Goal: Answer question/provide support: Share knowledge or assist other users

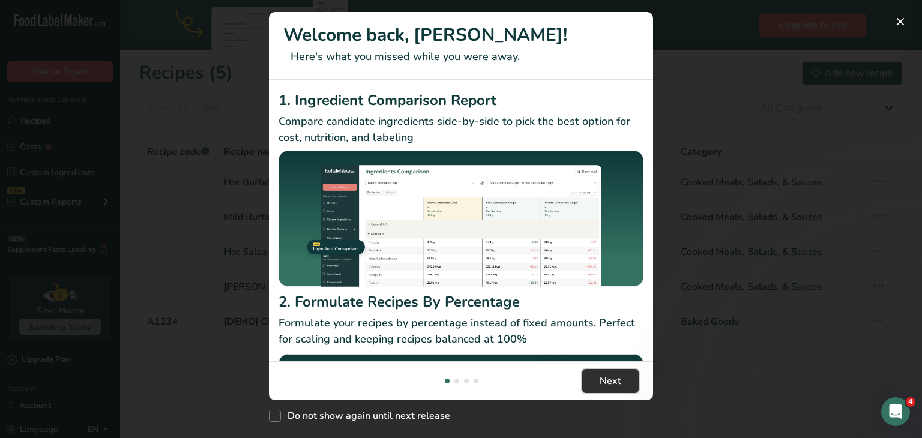
click at [605, 380] on span "Next" at bounding box center [611, 381] width 22 height 14
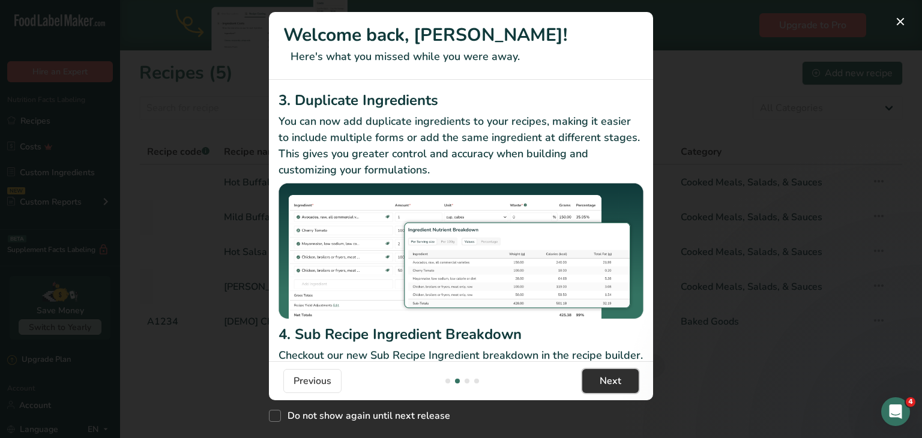
click at [605, 380] on span "Next" at bounding box center [611, 381] width 22 height 14
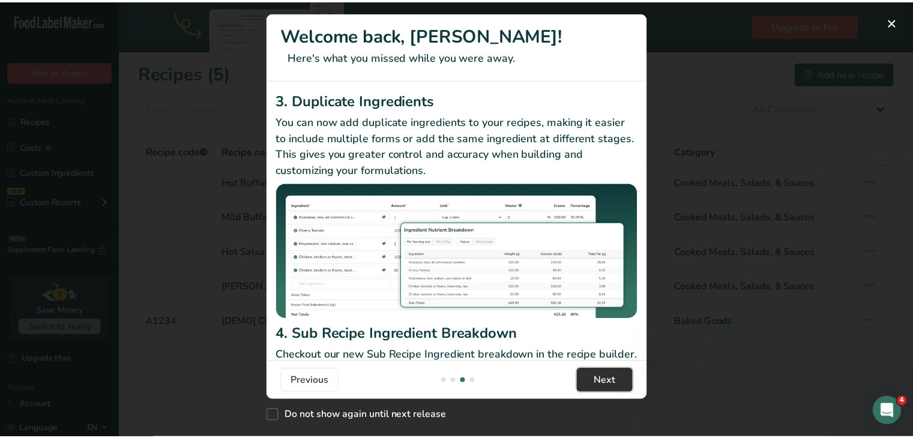
scroll to position [0, 768]
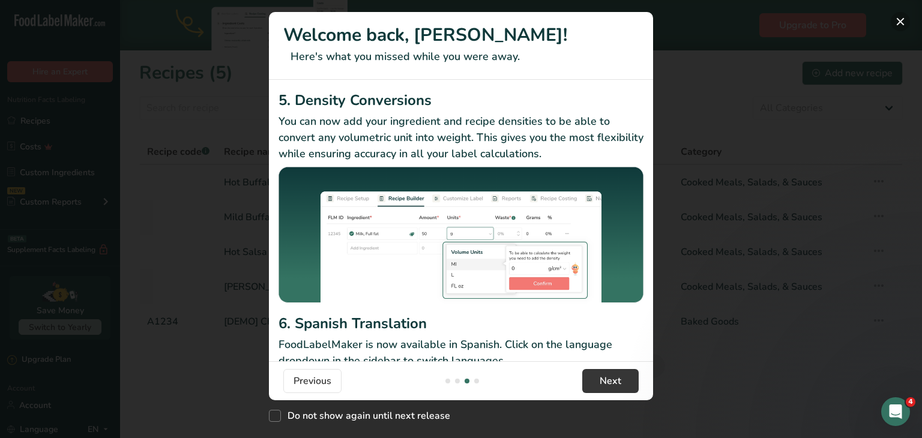
click at [899, 20] on button "New Features" at bounding box center [900, 21] width 19 height 19
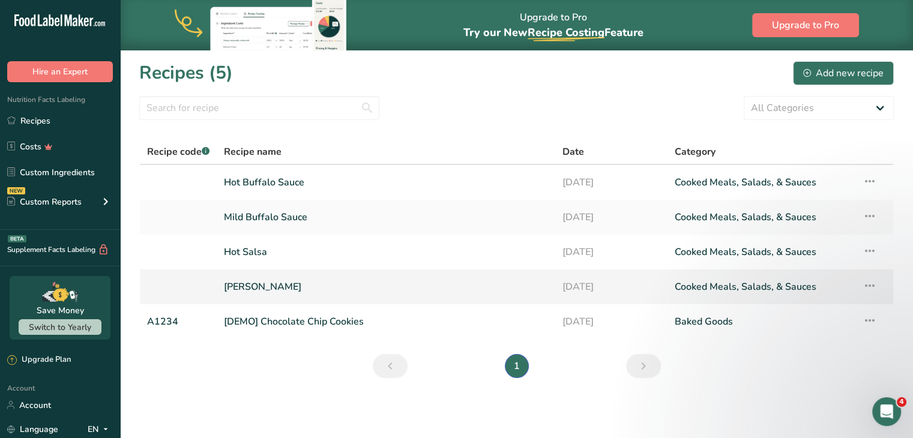
click at [233, 289] on link "[PERSON_NAME]" at bounding box center [386, 286] width 324 height 25
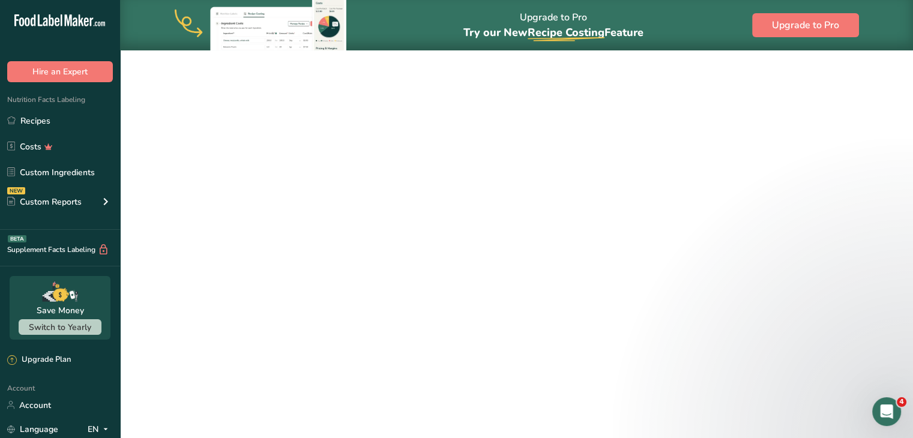
click at [233, 289] on link "[PERSON_NAME]" at bounding box center [386, 286] width 324 height 25
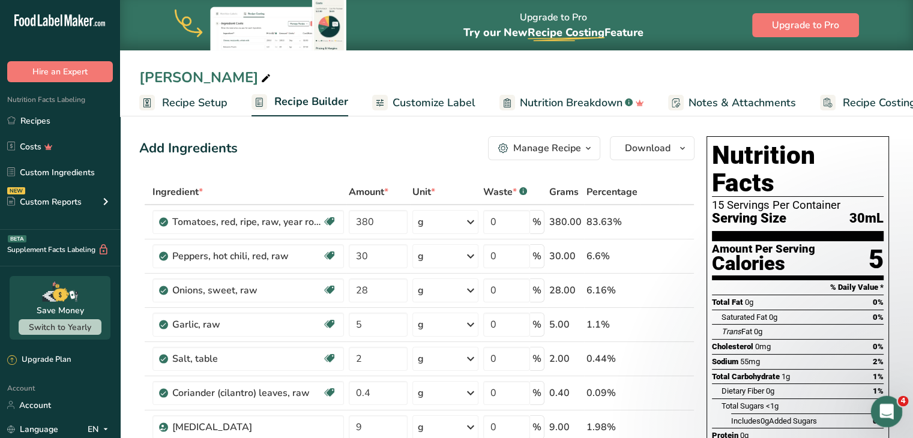
click at [888, 405] on icon "Open Intercom Messenger" at bounding box center [885, 410] width 20 height 20
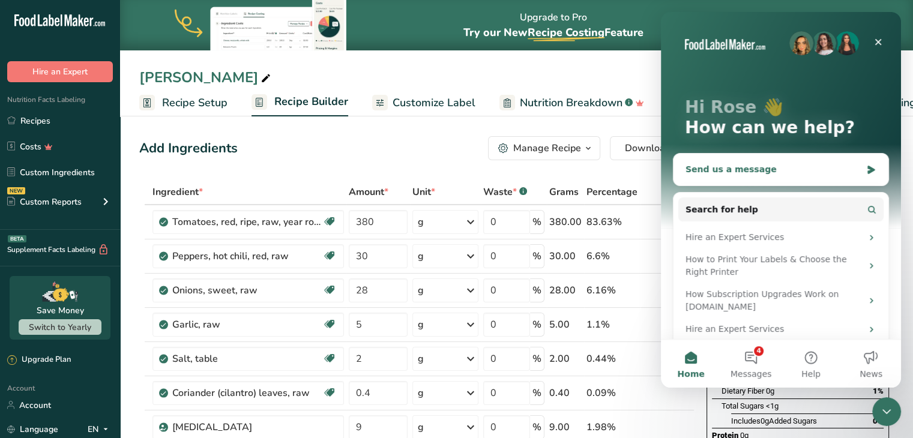
click at [704, 178] on div "Send us a message" at bounding box center [781, 170] width 215 height 32
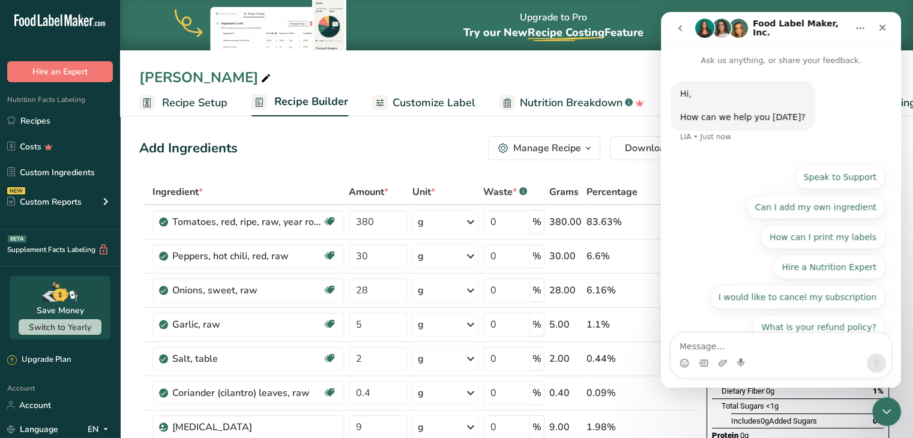
click at [702, 343] on textarea "Message…" at bounding box center [781, 343] width 220 height 20
type textarea "hello"
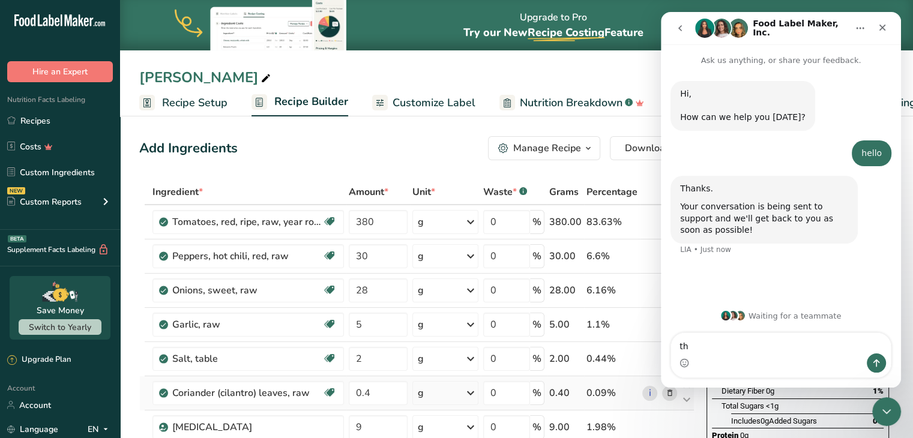
type textarea "t"
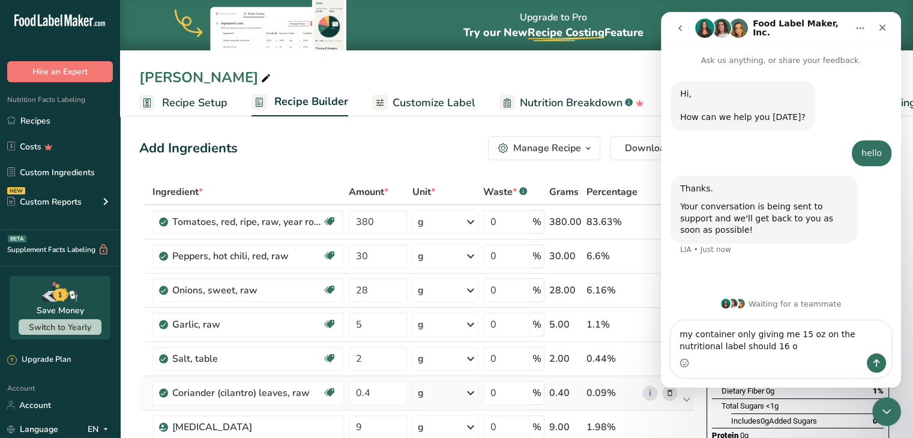
type textarea "my container only giving me 15 oz on the nutritional label should 16 oz"
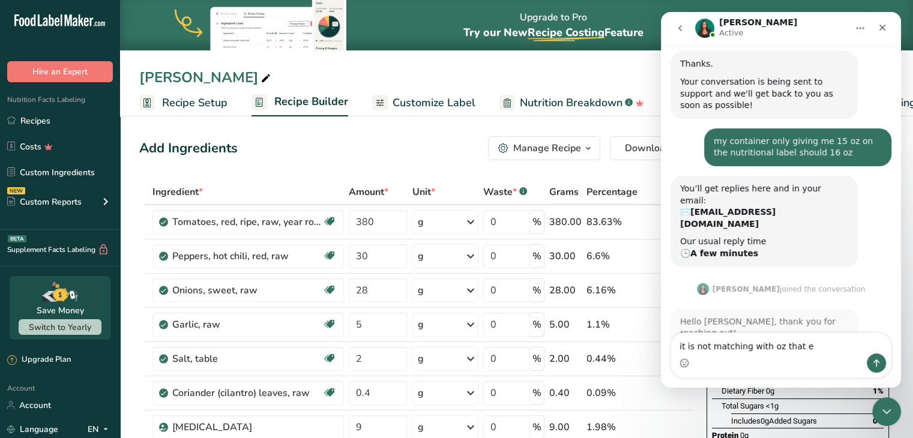
scroll to position [124, 0]
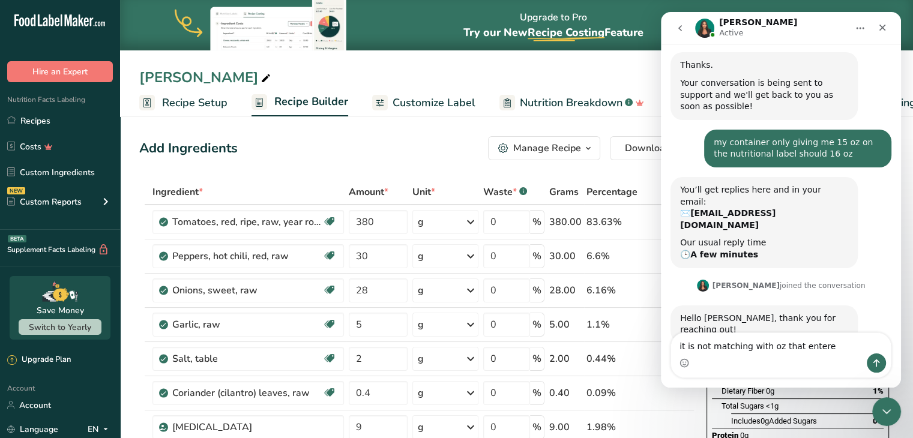
type textarea "it is not matching with oz that entered"
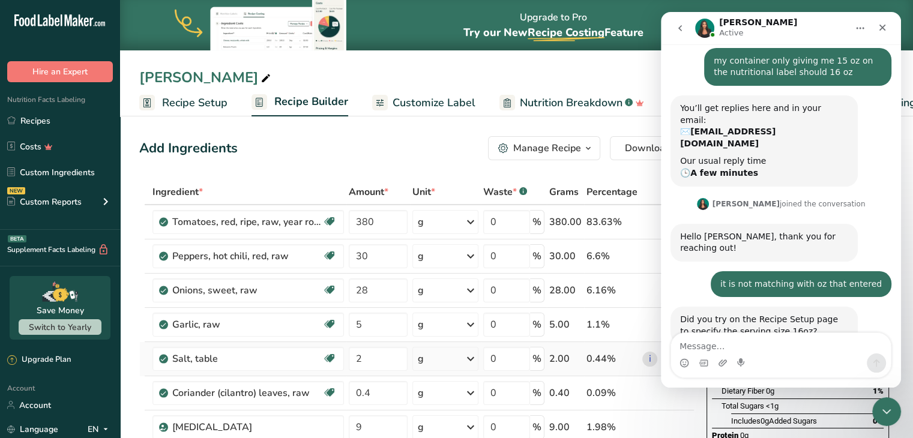
scroll to position [207, 0]
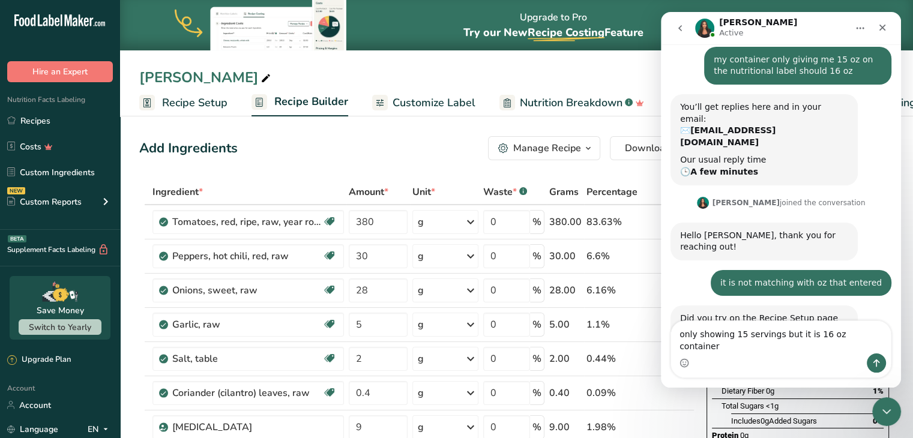
type textarea "only showing 15 servings but it is 16 oz container"
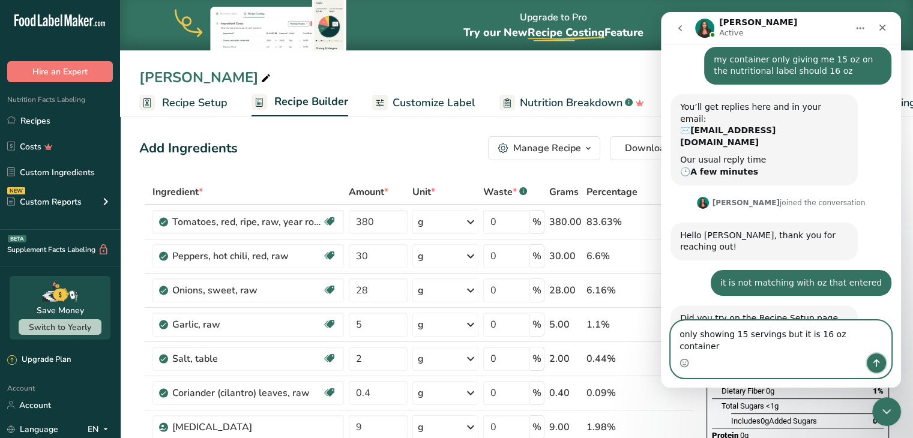
click at [882, 363] on button "Send a message…" at bounding box center [876, 363] width 19 height 19
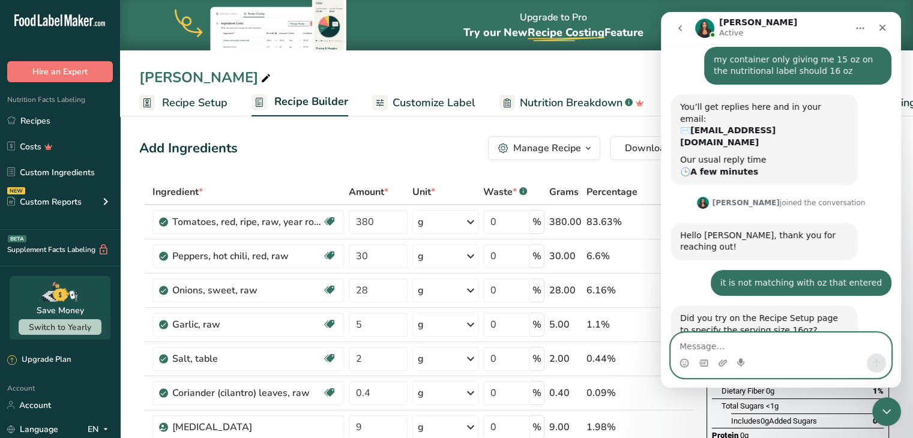
scroll to position [255, 0]
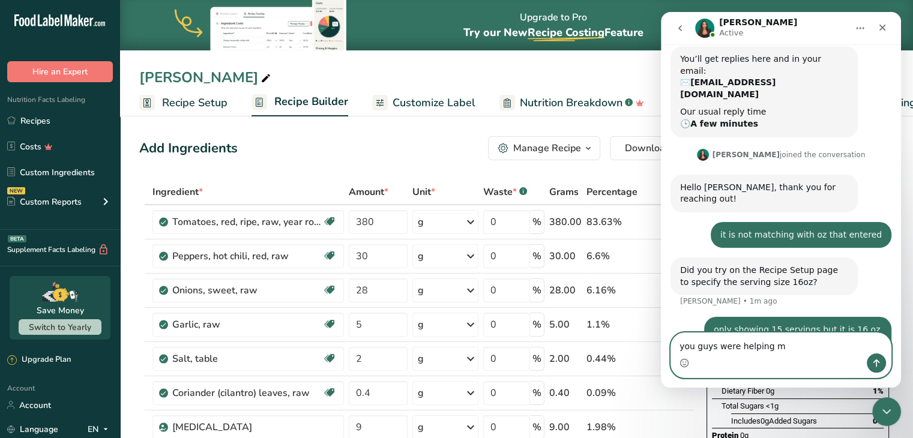
type textarea "you guys were helping me"
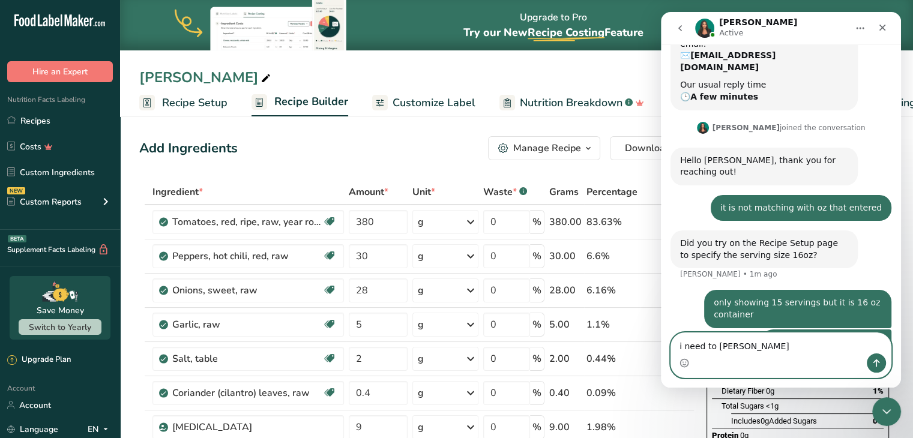
type textarea "i need to change"
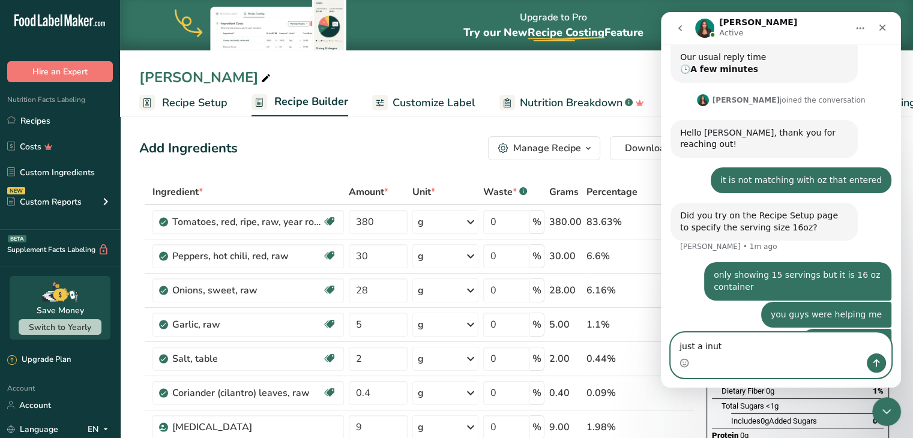
type textarea "just a inute"
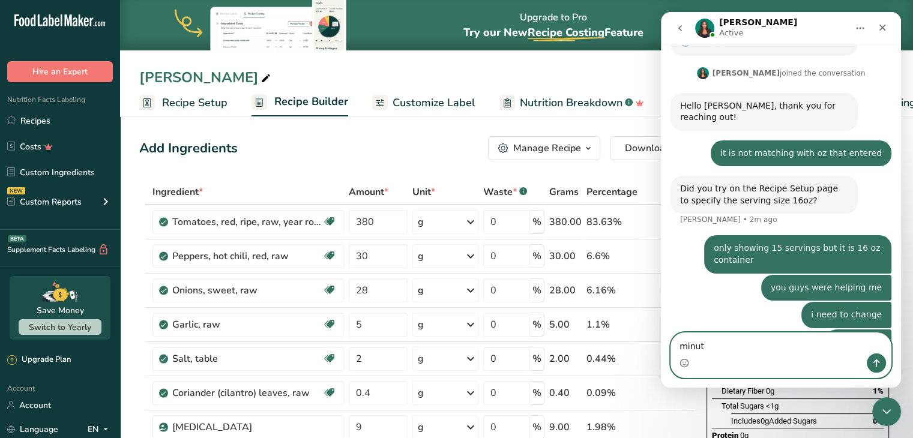
type textarea "minute"
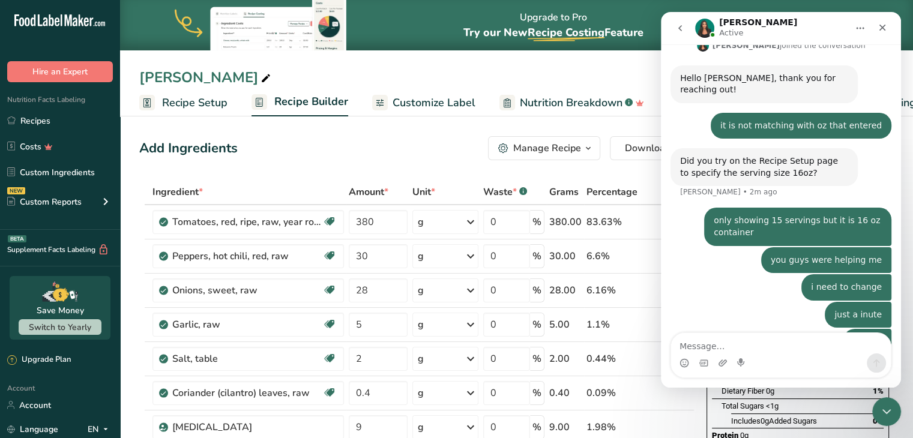
click at [199, 104] on span "Recipe Setup" at bounding box center [194, 103] width 65 height 16
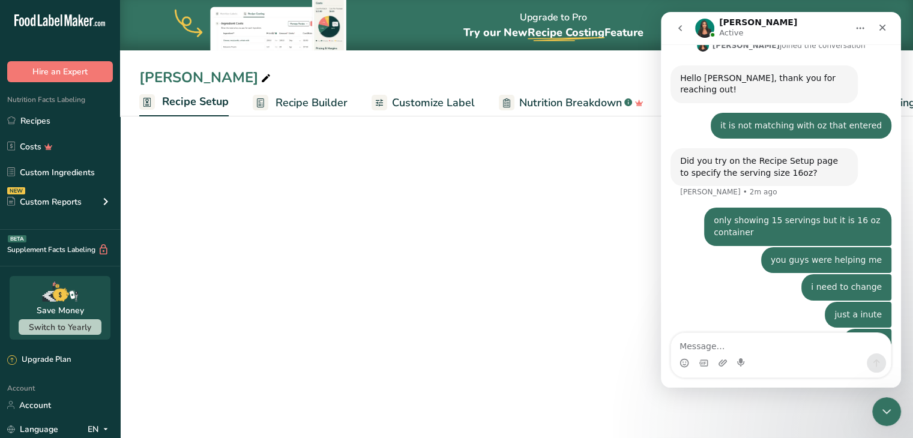
scroll to position [0, 4]
select select "22"
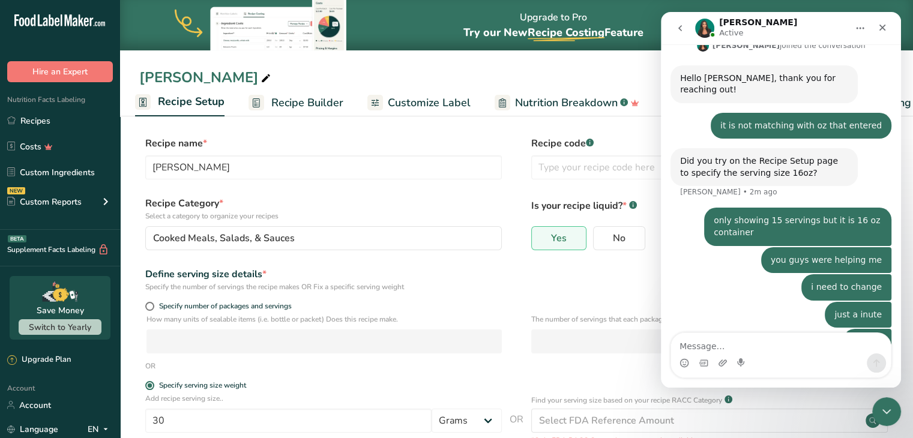
click at [858, 23] on icon "Home" at bounding box center [860, 28] width 10 height 10
click at [878, 409] on icon "Close Intercom Messenger" at bounding box center [885, 410] width 14 height 14
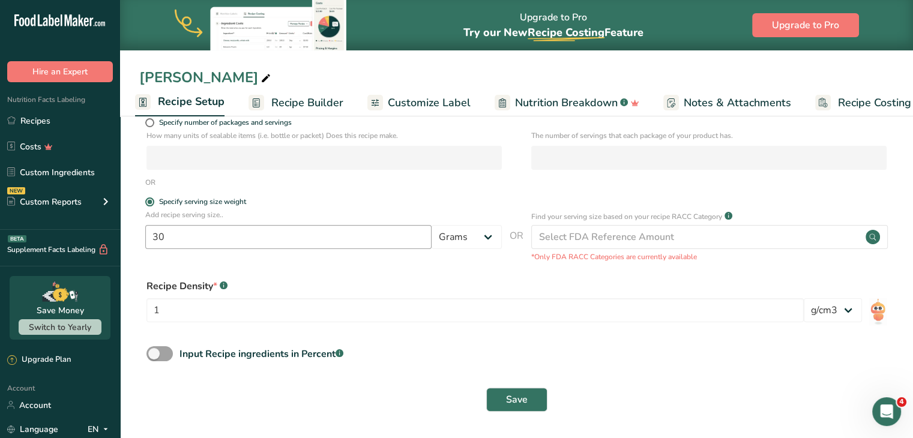
scroll to position [184, 0]
drag, startPoint x: 885, startPoint y: 410, endPoint x: 1737, endPoint y: 800, distance: 936.1
click at [885, 410] on icon "Open Intercom Messenger" at bounding box center [885, 410] width 8 height 10
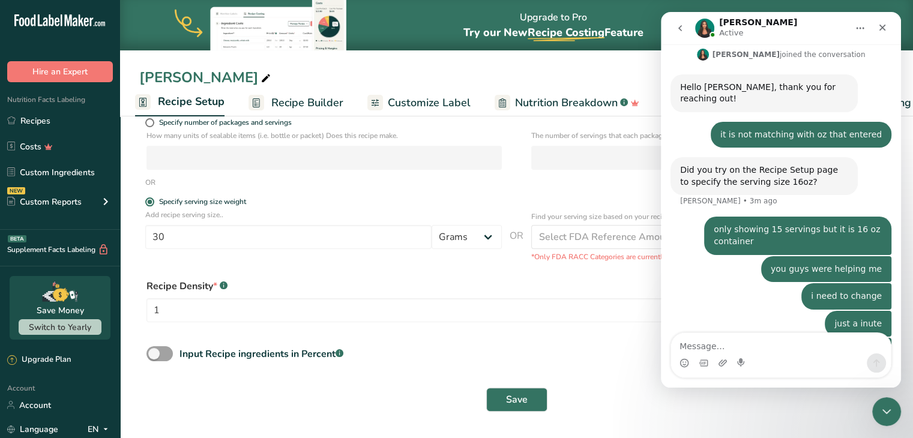
scroll to position [364, 0]
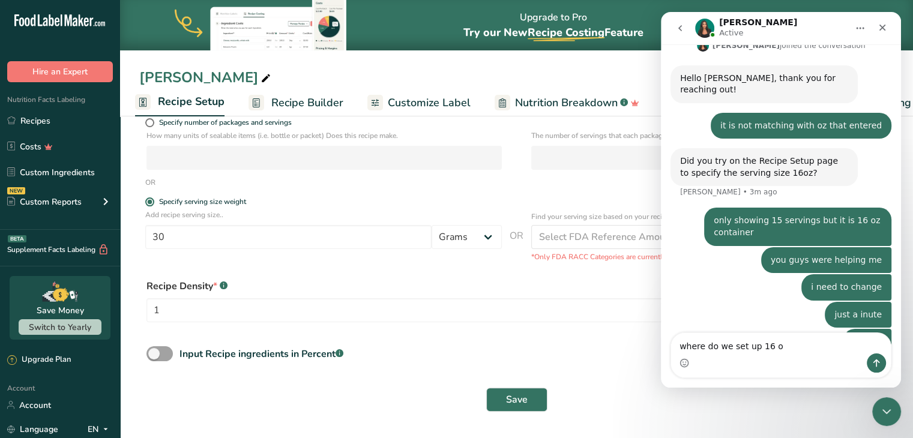
type textarea "where do we set up 16 oz"
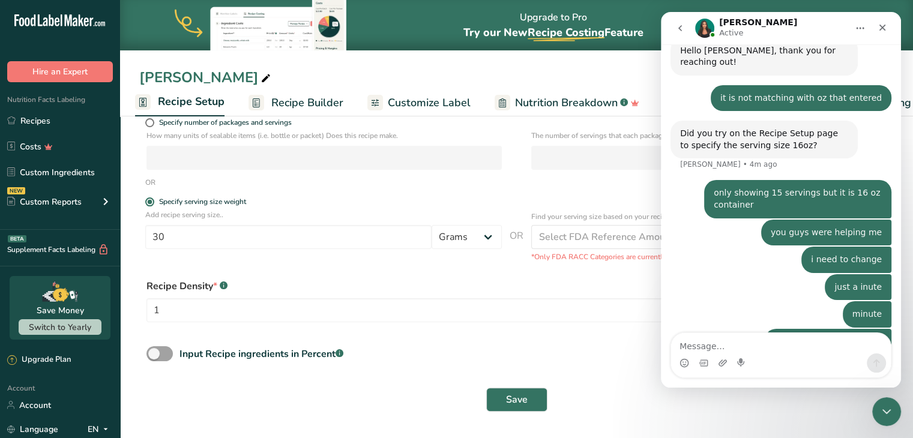
click at [852, 27] on button "Home" at bounding box center [860, 28] width 23 height 23
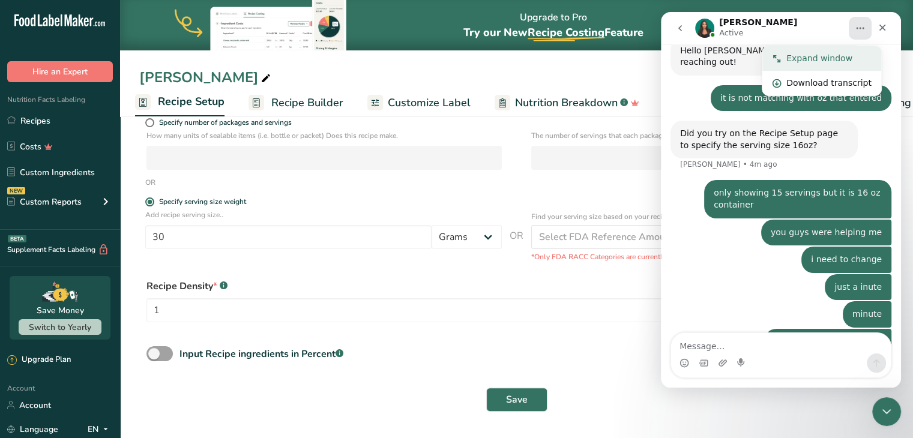
click at [818, 61] on div "Expand window" at bounding box center [828, 58] width 85 height 13
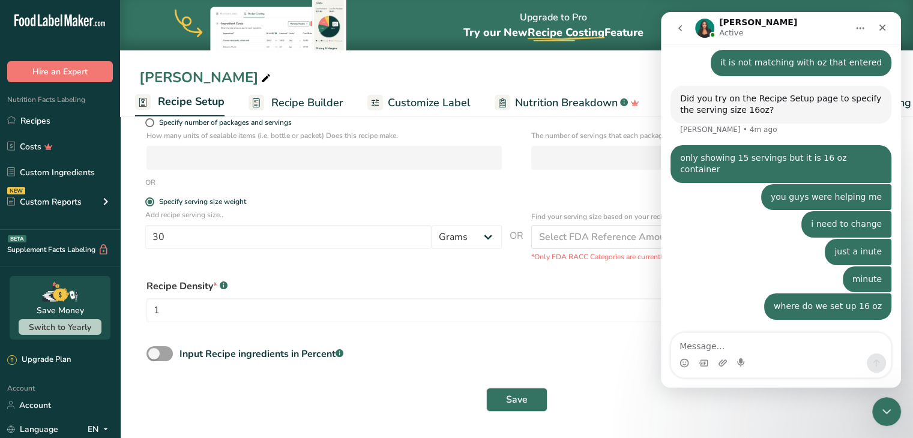
scroll to position [344, 0]
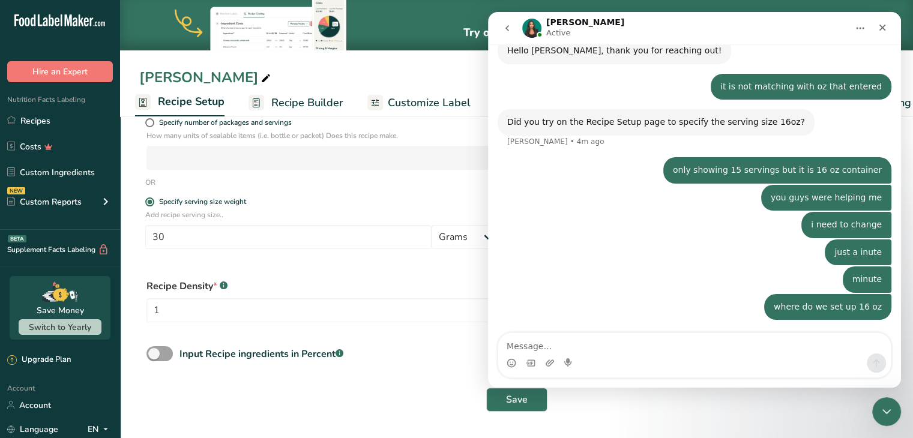
click at [855, 22] on button "Home" at bounding box center [860, 28] width 23 height 23
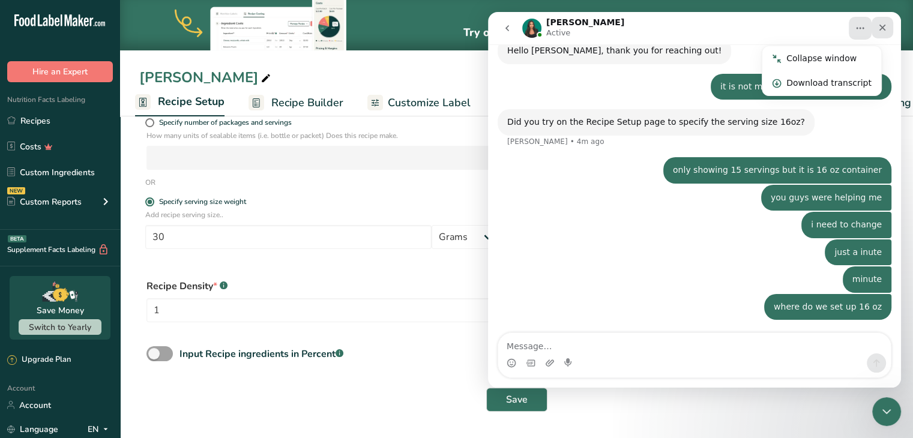
click at [882, 25] on icon "Close" at bounding box center [883, 28] width 10 height 10
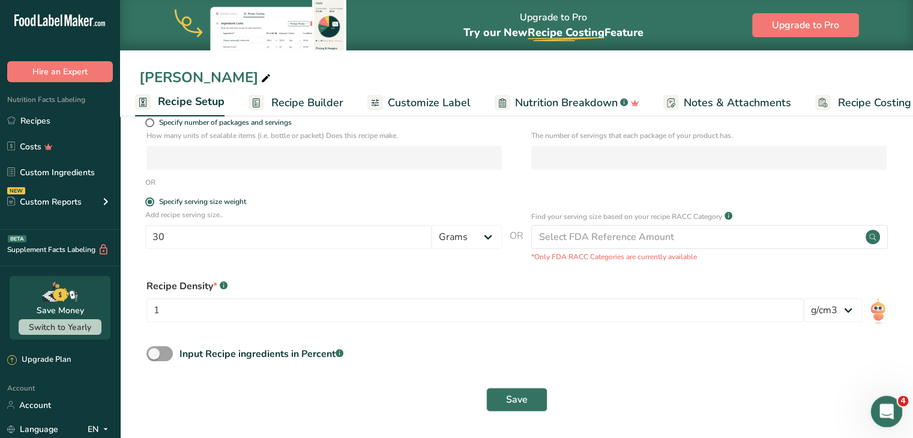
click at [890, 410] on icon "Open Intercom Messenger" at bounding box center [885, 410] width 20 height 20
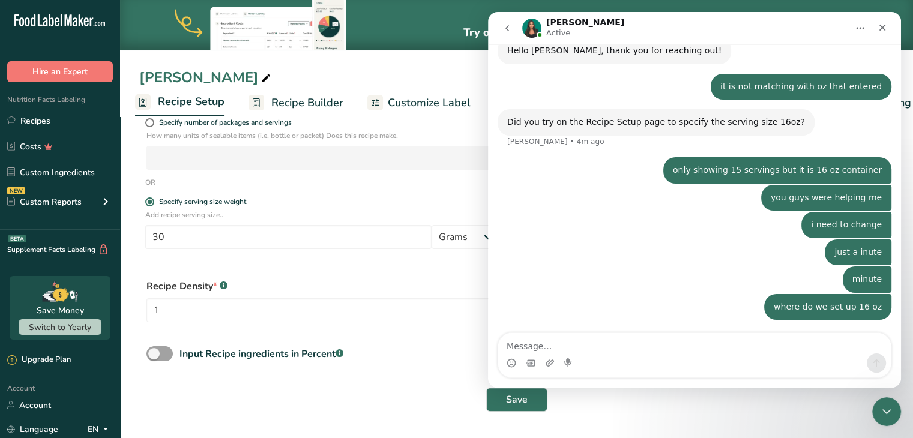
click at [863, 28] on icon "Home" at bounding box center [861, 29] width 8 height 2
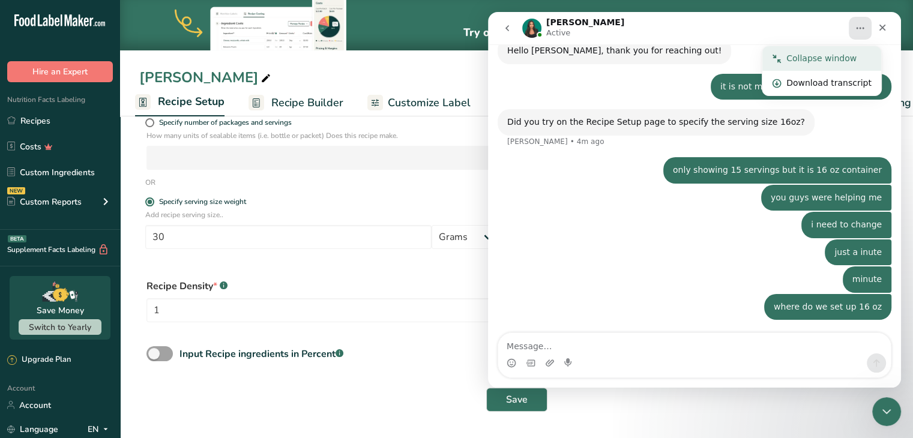
click at [840, 57] on div "Collapse window" at bounding box center [828, 58] width 85 height 13
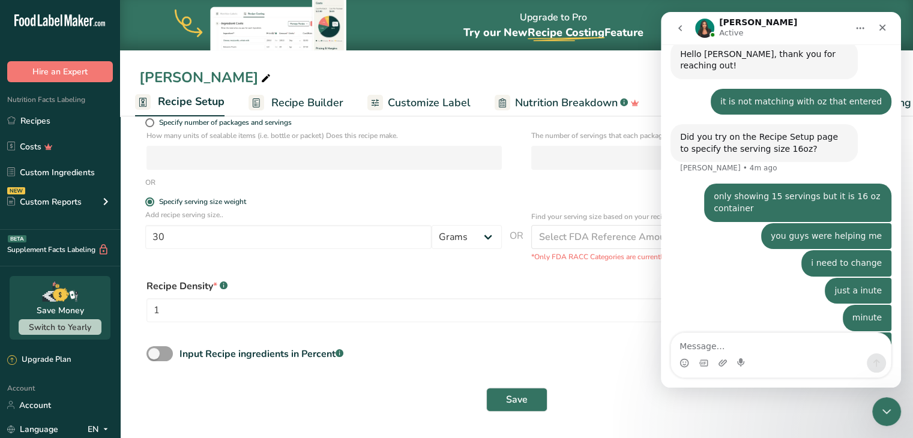
scroll to position [391, 0]
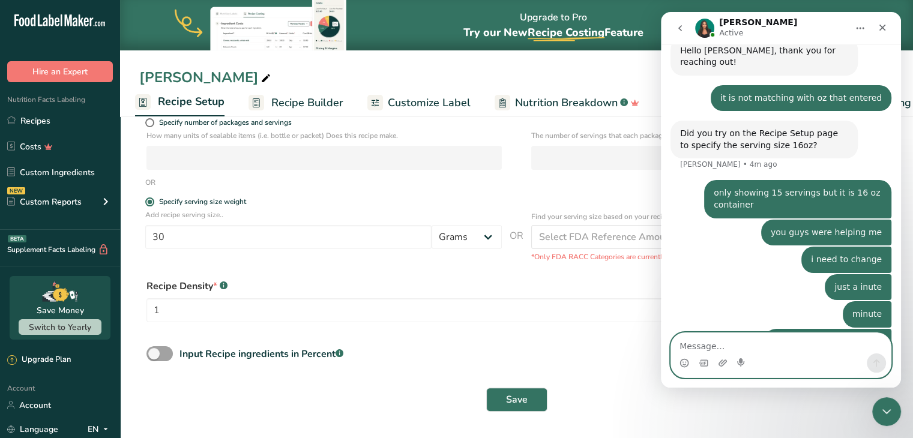
click at [683, 342] on textarea "Message…" at bounding box center [781, 343] width 220 height 20
type textarea "are you there"
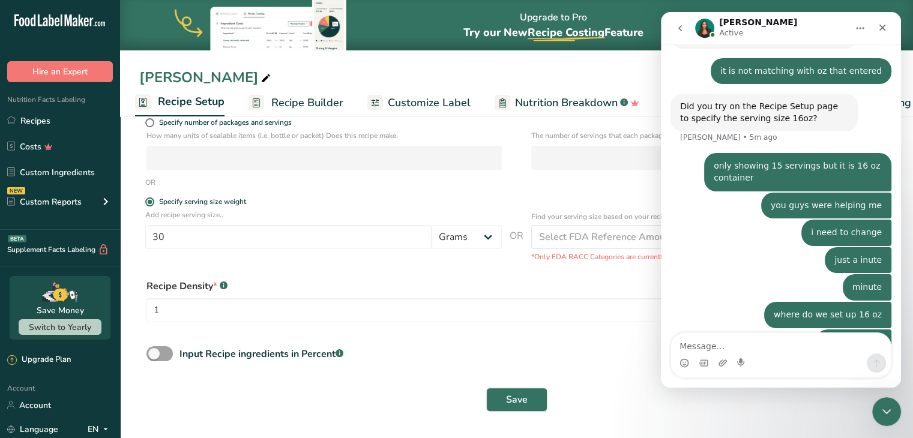
click at [185, 101] on span "Recipe Setup" at bounding box center [191, 102] width 67 height 16
click at [485, 243] on select "Grams kg mg mcg lb oz l mL fl oz tbsp tsp cup qt gallon" at bounding box center [467, 237] width 70 height 24
select select "18"
click at [432, 225] on select "Grams kg mg mcg lb oz l mL fl oz tbsp tsp cup qt gallon" at bounding box center [467, 237] width 70 height 24
drag, startPoint x: 164, startPoint y: 234, endPoint x: 128, endPoint y: 234, distance: 36.6
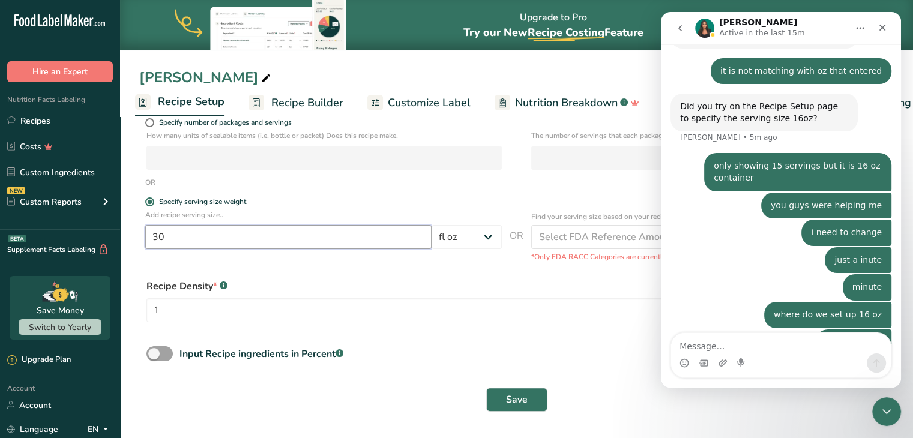
click at [128, 234] on section "Recipe name * Mild Salsa Recipe code .a-a{fill:#347362;}.b-a{fill:#fff;} Recipe…" at bounding box center [516, 184] width 793 height 510
type input "1"
type input "30"
click at [490, 238] on select "Grams kg mg mcg lb oz l mL fl oz tbsp tsp cup qt gallon" at bounding box center [467, 237] width 70 height 24
select select "0"
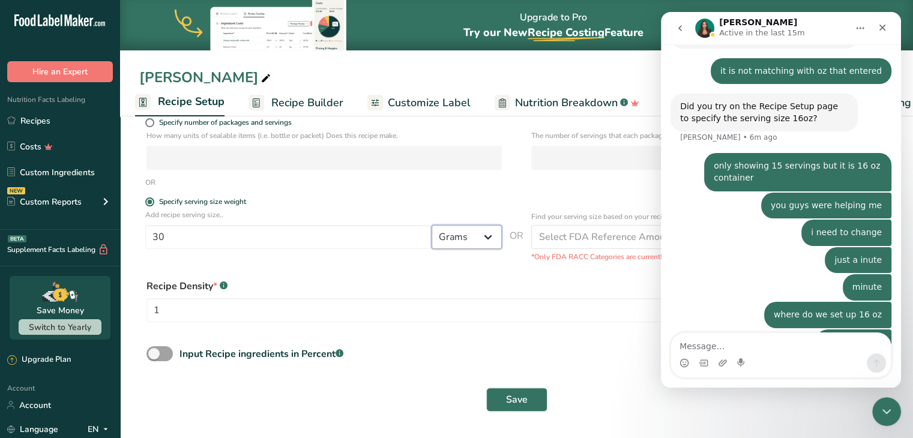
click at [432, 225] on select "Grams kg mg mcg lb oz l mL fl oz tbsp tsp cup qt gallon" at bounding box center [467, 237] width 70 height 24
click at [447, 337] on form "Recipe name * Mild Salsa Recipe code .a-a{fill:#347362;}.b-a{fill:#fff;} Recipe…" at bounding box center [516, 186] width 755 height 466
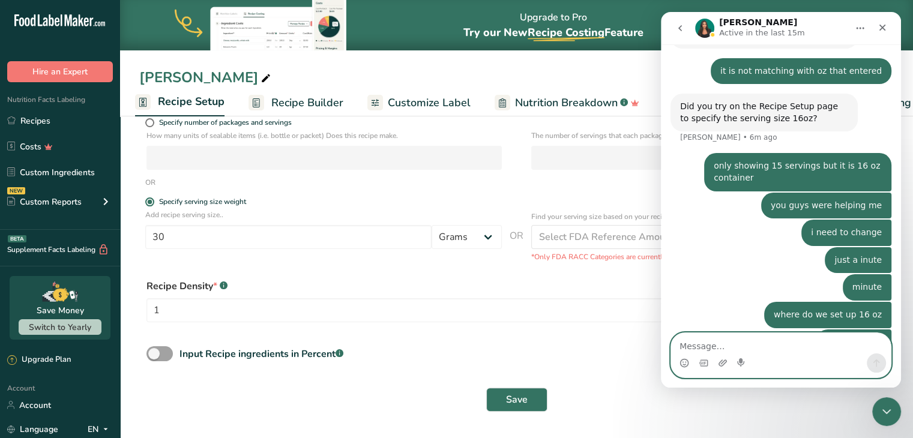
click at [699, 350] on textarea "Message…" at bounding box center [781, 343] width 220 height 20
type textarea "hello"
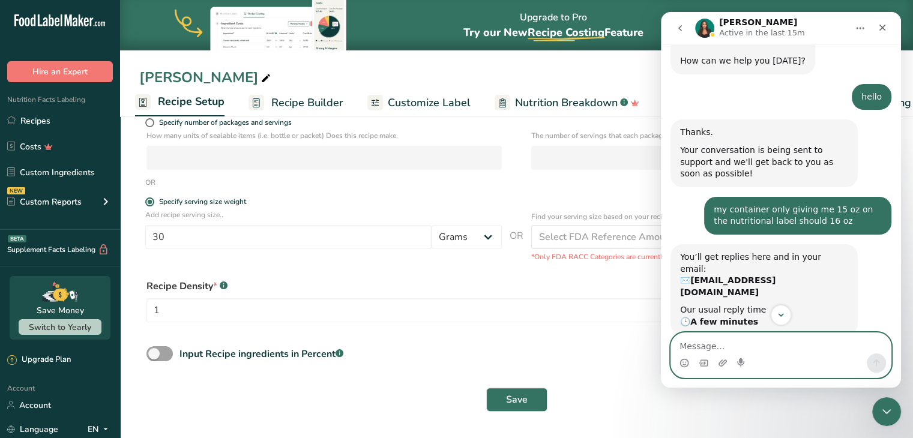
scroll to position [180, 0]
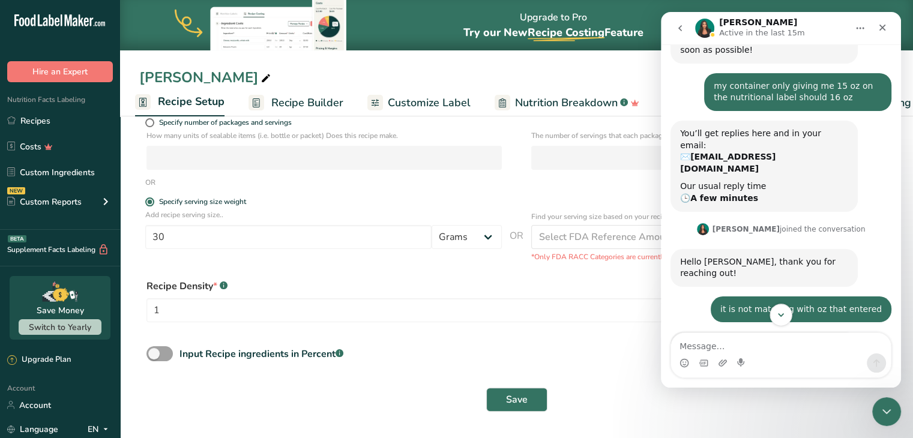
click at [781, 319] on icon "Scroll to bottom" at bounding box center [781, 315] width 11 height 11
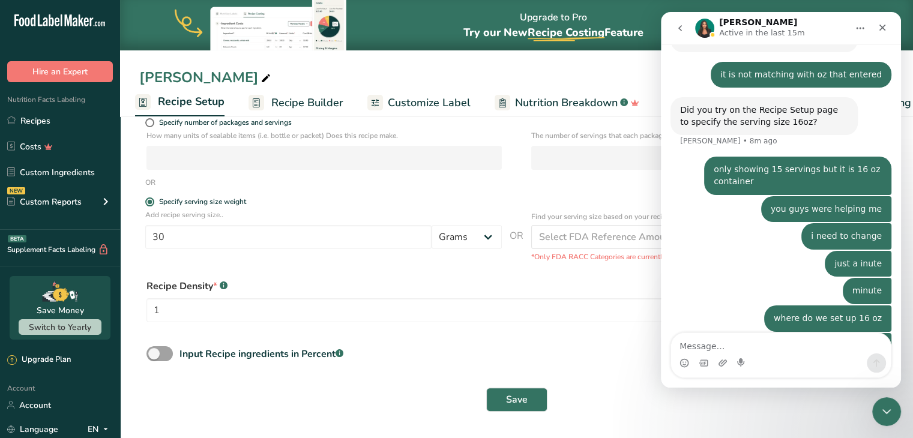
scroll to position [446, 0]
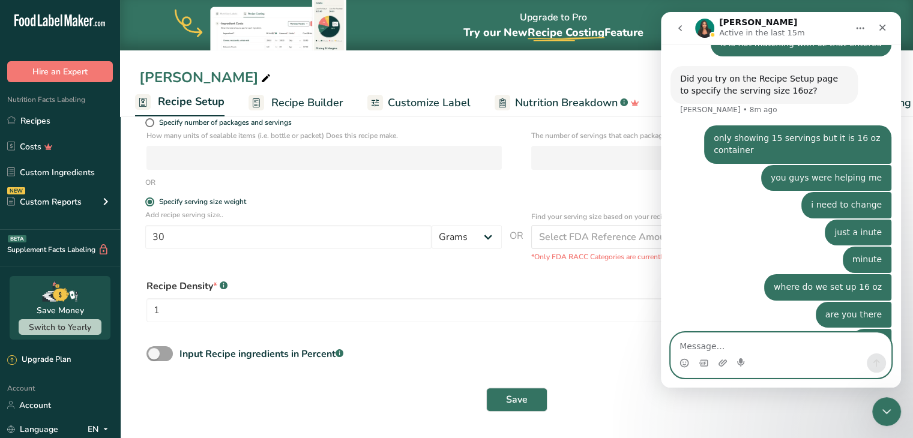
click at [714, 351] on textarea "Message…" at bounding box center [781, 343] width 220 height 20
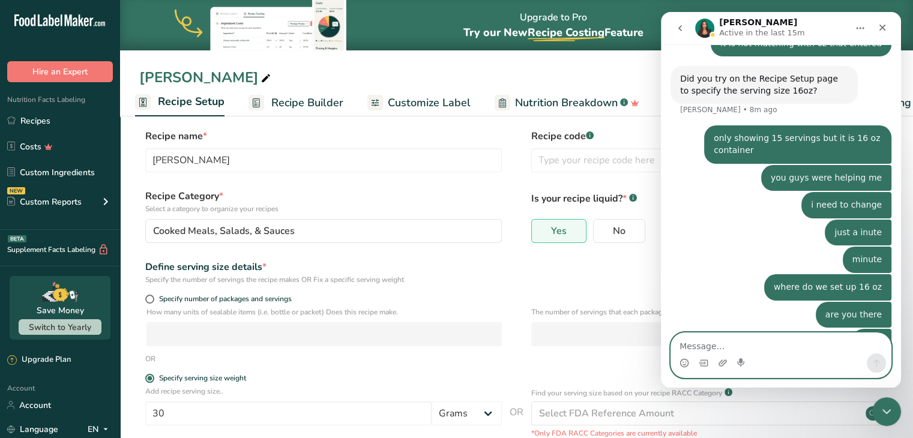
scroll to position [4, 0]
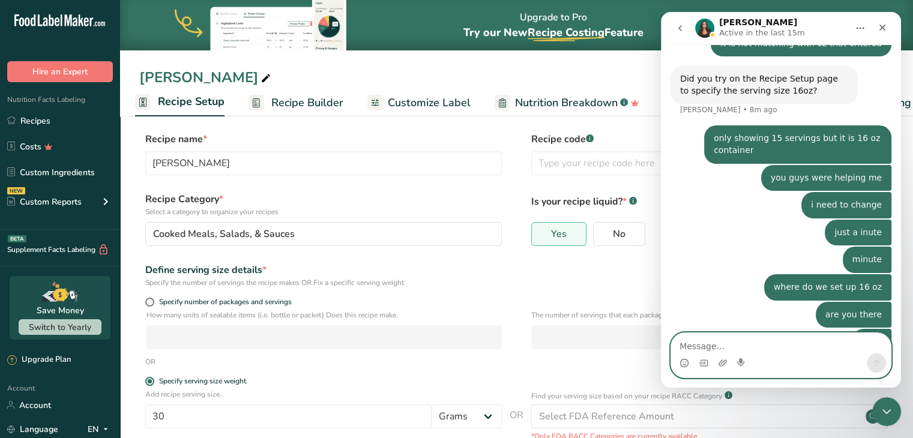
click at [695, 349] on textarea "Message…" at bounding box center [781, 343] width 220 height 20
click at [690, 345] on textarea "Message…" at bounding box center [781, 343] width 220 height 20
click at [709, 351] on textarea "are youn there" at bounding box center [781, 343] width 220 height 20
type textarea "are you there"
click at [876, 363] on icon "Send a message…" at bounding box center [876, 364] width 7 height 8
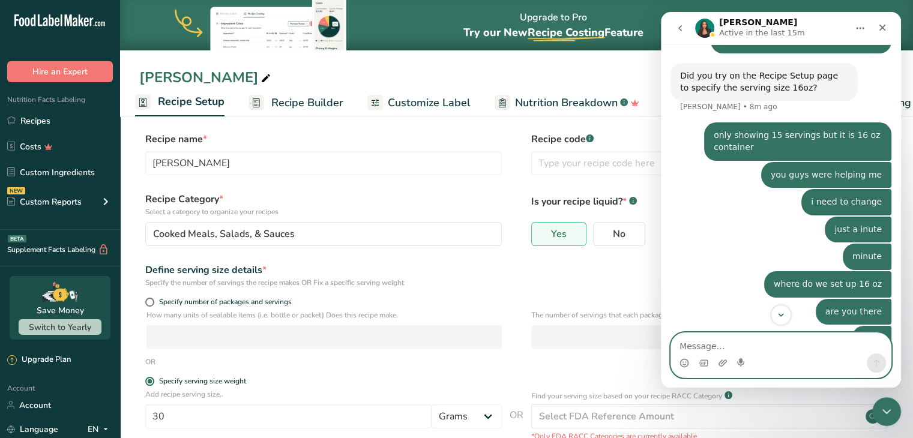
scroll to position [473, 0]
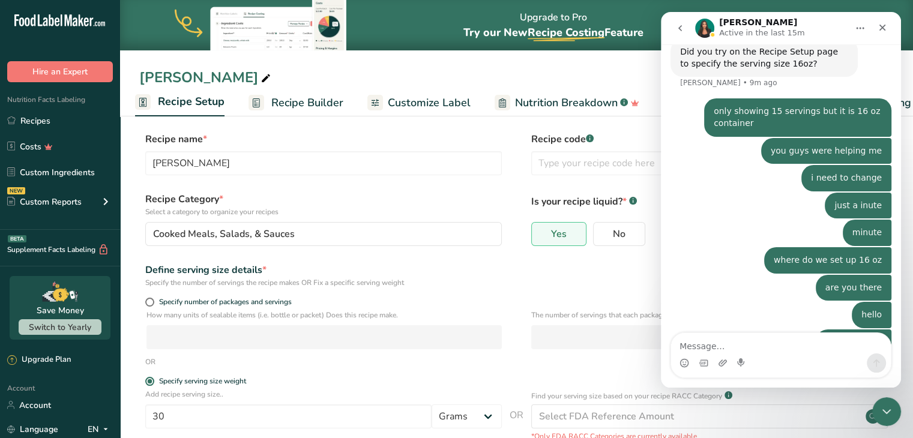
click at [187, 104] on span "Recipe Setup" at bounding box center [191, 102] width 67 height 16
click at [572, 159] on input "text" at bounding box center [709, 163] width 357 height 24
click at [881, 26] on icon "Close" at bounding box center [882, 28] width 7 height 7
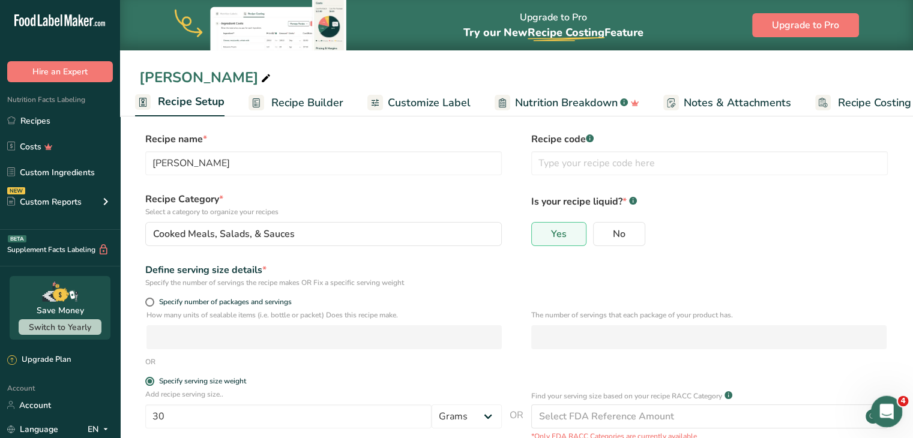
click at [893, 406] on icon "Open Intercom Messenger" at bounding box center [885, 410] width 20 height 20
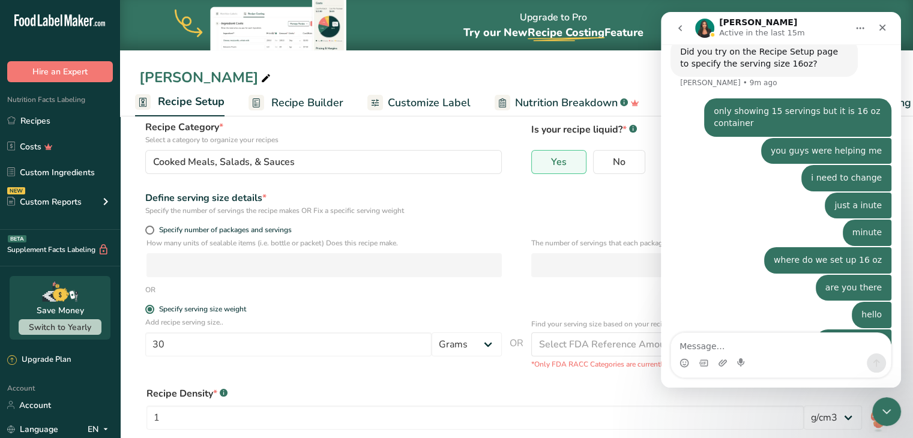
scroll to position [64, 0]
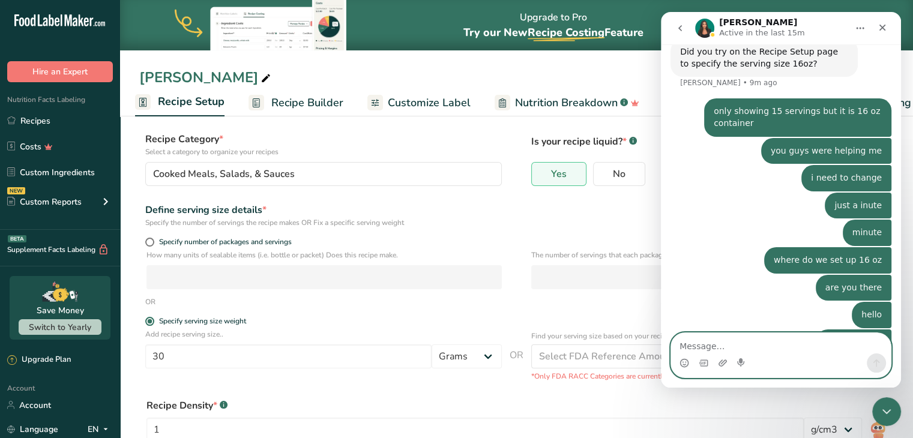
click at [718, 352] on textarea "Message…" at bounding box center [781, 343] width 220 height 20
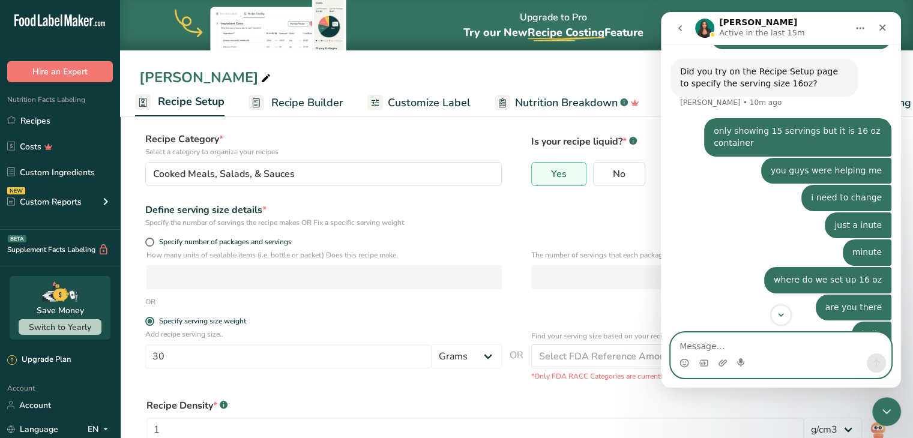
scroll to position [473, 0]
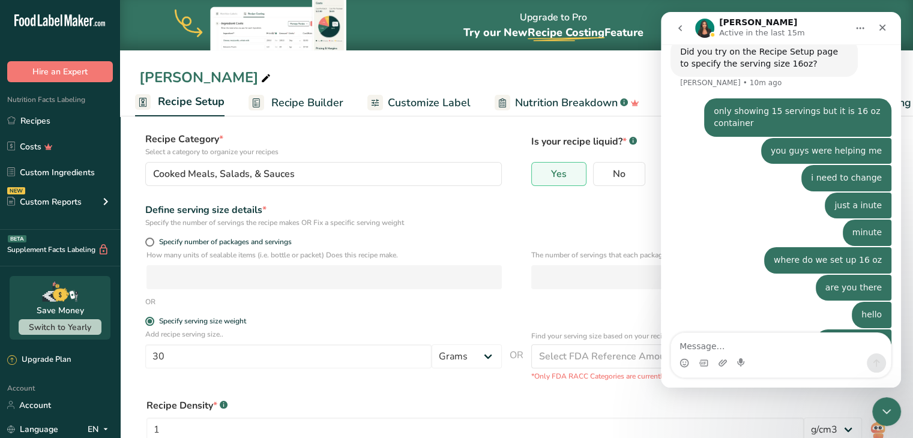
click at [575, 388] on form "Recipe name * Mild Salsa Recipe code .a-a{fill:#347362;}.b-a{fill:#fff;} Recipe…" at bounding box center [516, 305] width 755 height 466
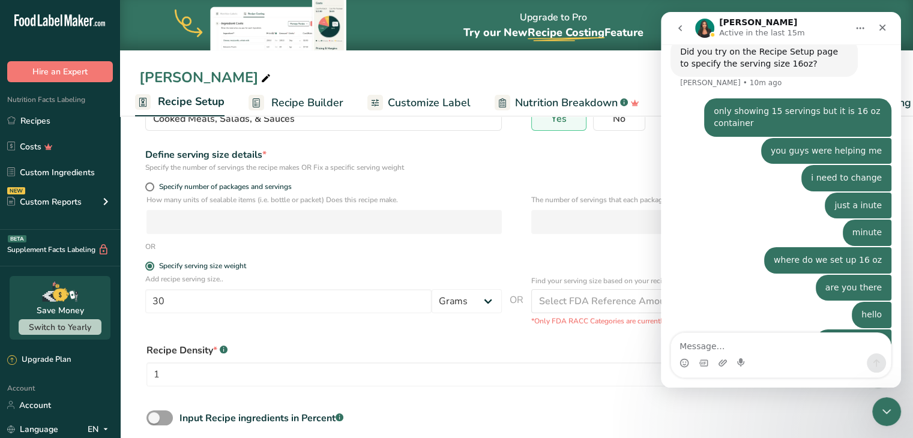
scroll to position [184, 0]
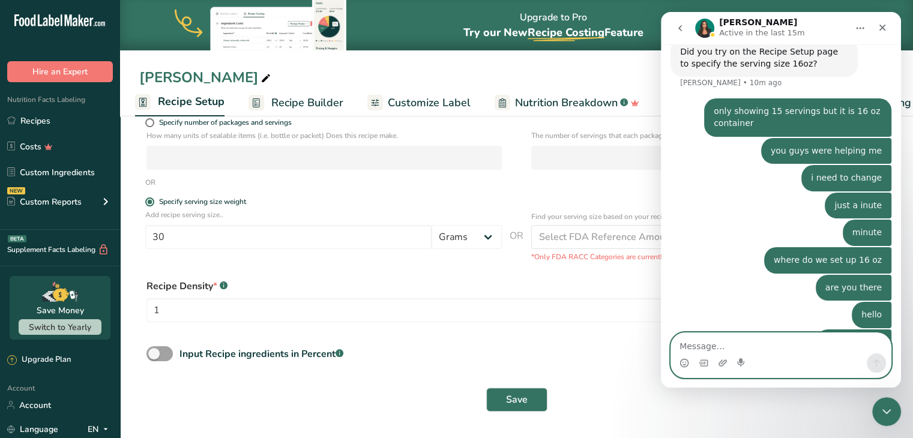
click at [711, 344] on textarea "Message…" at bounding box center [781, 343] width 220 height 20
type textarea "can you help us"
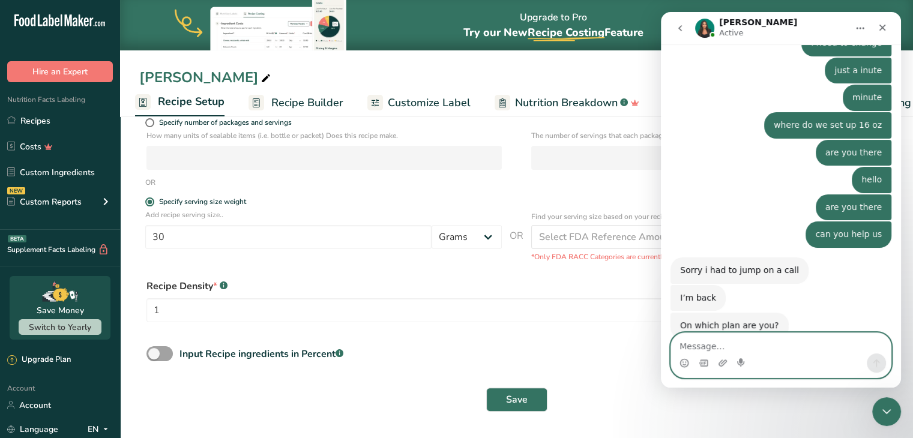
scroll to position [591, 0]
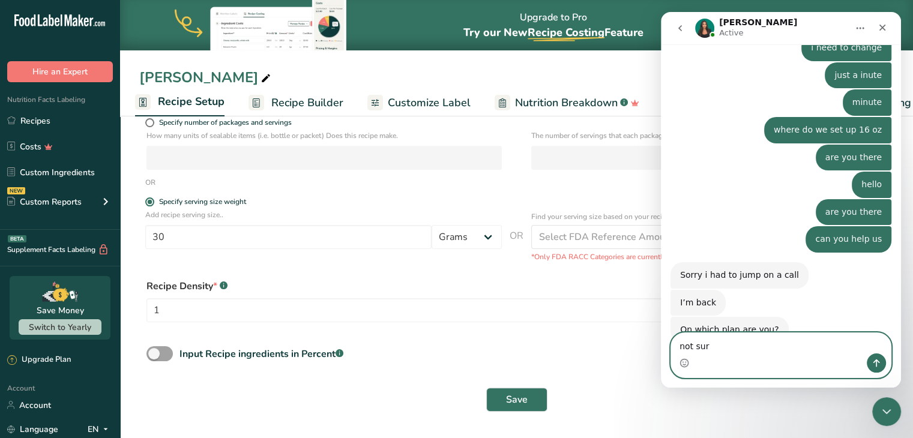
type textarea "not sure"
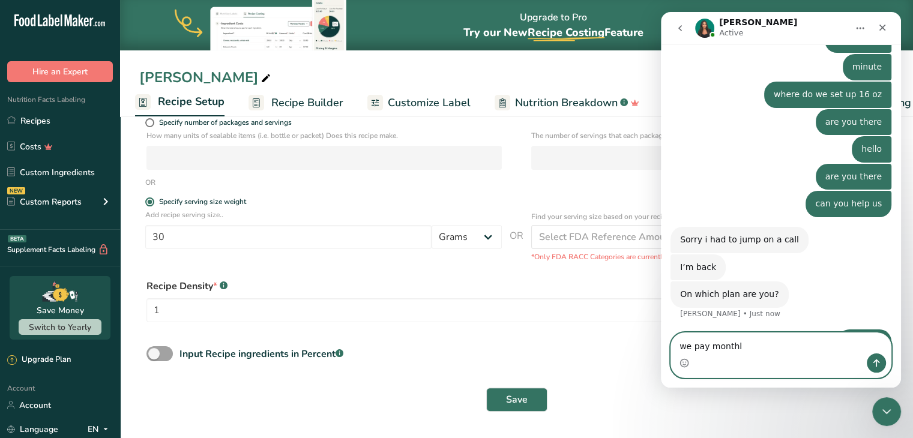
type textarea "we pay monthly"
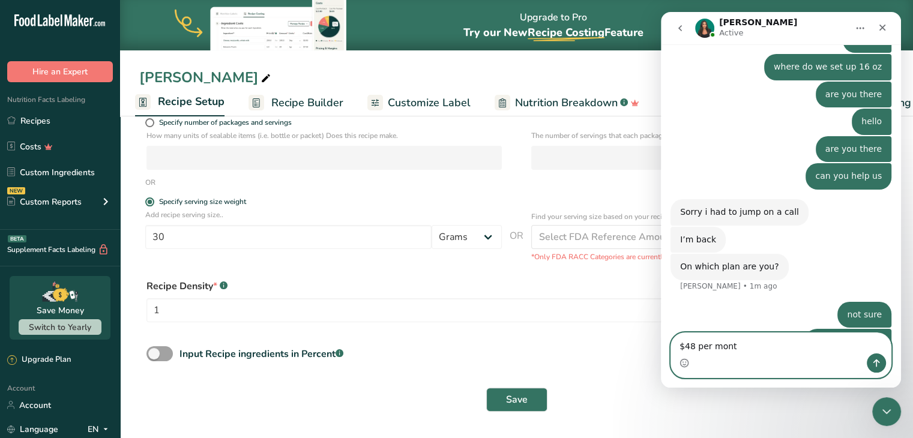
type textarea "$48 per month"
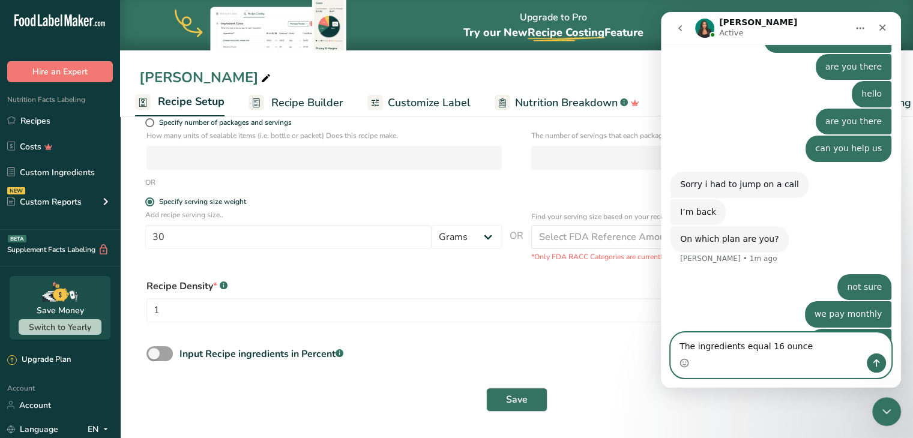
type textarea "The ingredients equal 16 ounces"
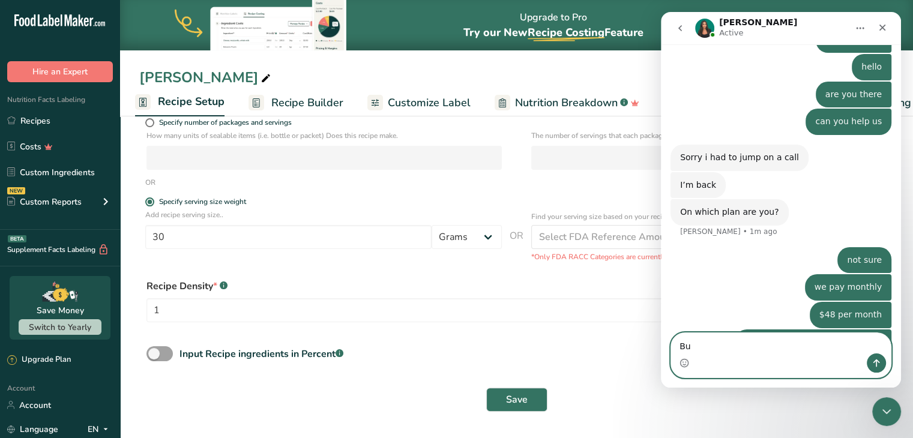
type textarea "B"
type textarea "and the serving size is 1 ounce"
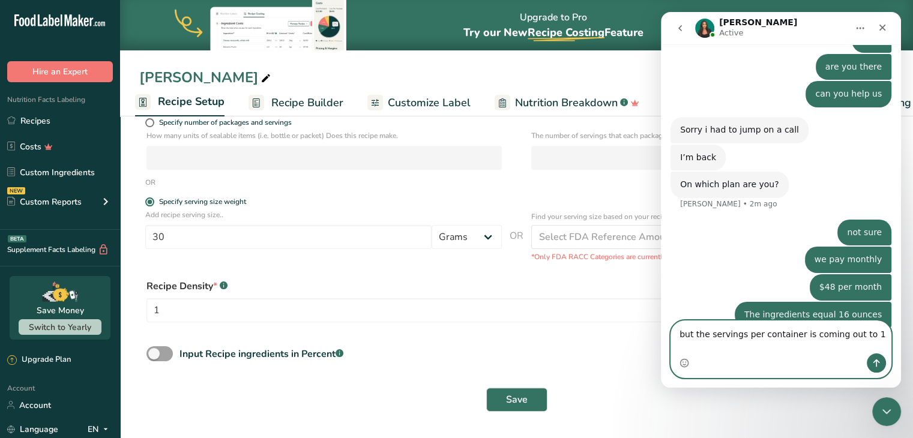
type textarea "but the servings per container is coming out to 15"
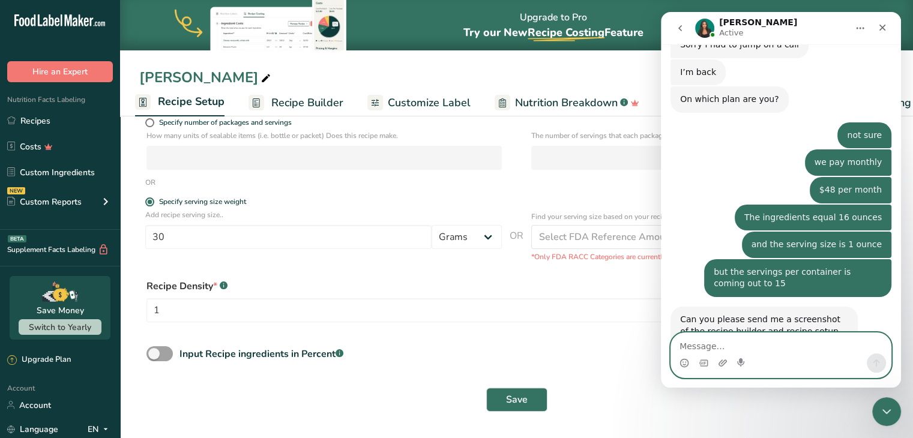
scroll to position [835, 0]
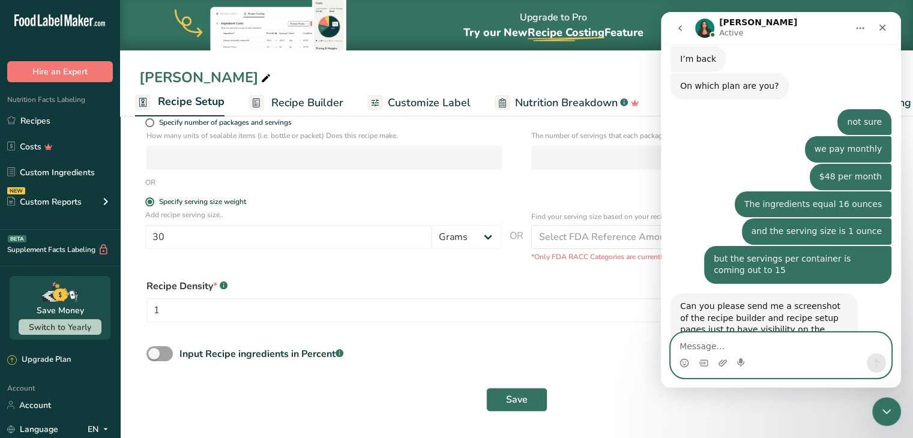
click at [697, 346] on textarea "Message…" at bounding box center [781, 343] width 220 height 20
type textarea "i can email a picture to you"
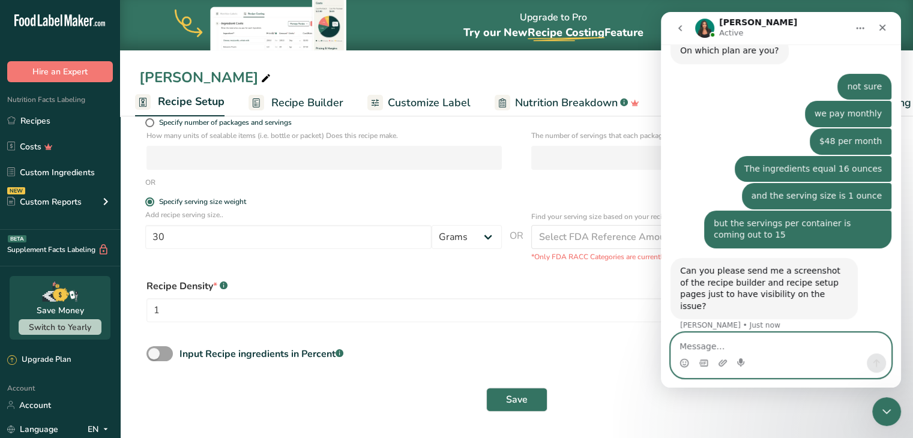
scroll to position [871, 0]
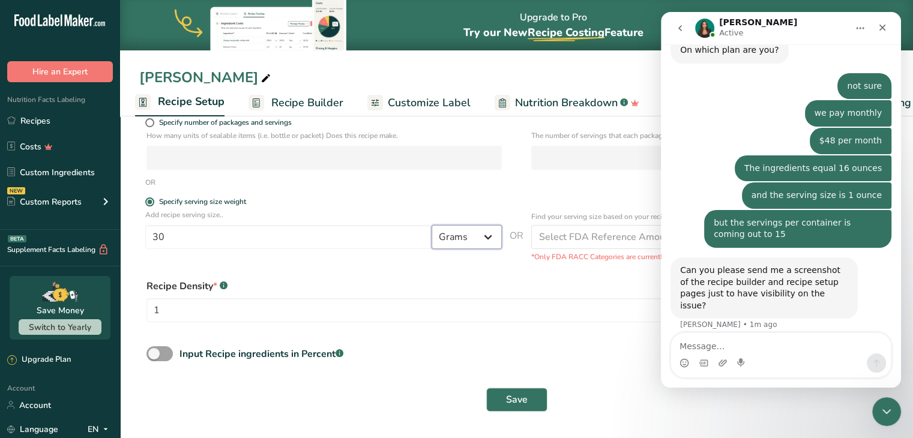
click at [480, 236] on select "Grams kg mg mcg lb oz l mL fl oz tbsp tsp cup qt gallon" at bounding box center [467, 237] width 70 height 24
select select "18"
click at [432, 225] on select "Grams kg mg mcg lb oz l mL fl oz tbsp tsp cup qt gallon" at bounding box center [467, 237] width 70 height 24
click at [163, 226] on input "30" at bounding box center [288, 237] width 286 height 24
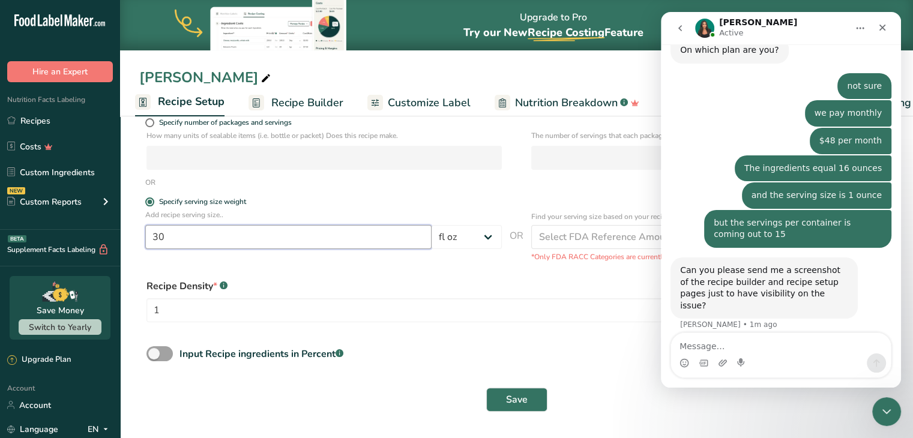
drag, startPoint x: 168, startPoint y: 243, endPoint x: 130, endPoint y: 238, distance: 38.7
click at [130, 238] on section "Recipe name * Mild Salsa Recipe code .a-a{fill:#347362;}.b-a{fill:#fff;} Recipe…" at bounding box center [516, 184] width 793 height 510
type input "1"
click at [375, 272] on div "Recipe Density * .a-a{fill:#347362;}.b-a{fill:#fff;} 1 lb/ft3 g/cm3" at bounding box center [516, 304] width 755 height 65
click at [515, 397] on span "Save" at bounding box center [517, 400] width 22 height 14
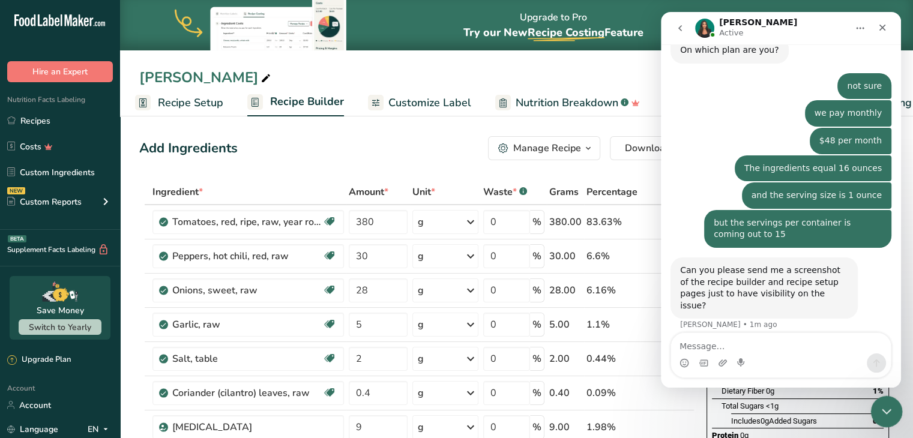
click at [882, 419] on div "Close Intercom Messenger" at bounding box center [884, 410] width 29 height 29
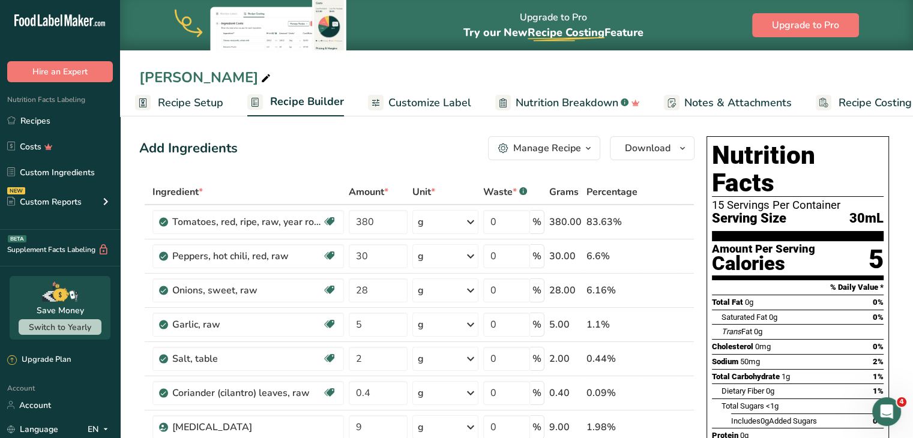
click at [214, 103] on span "Recipe Setup" at bounding box center [190, 103] width 65 height 16
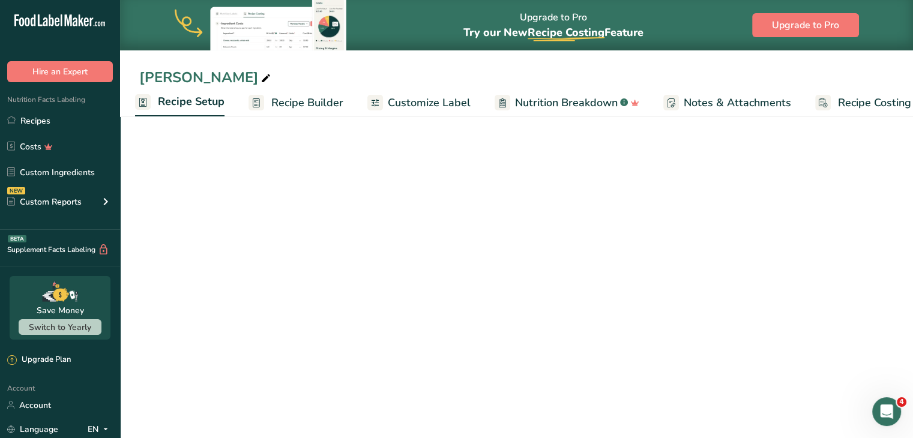
select select "18"
select select "22"
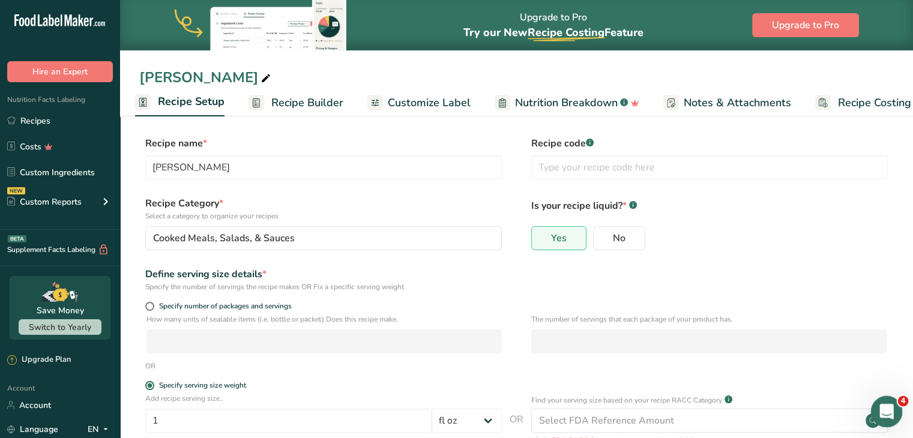
click at [882, 401] on icon "Open Intercom Messenger" at bounding box center [885, 410] width 20 height 20
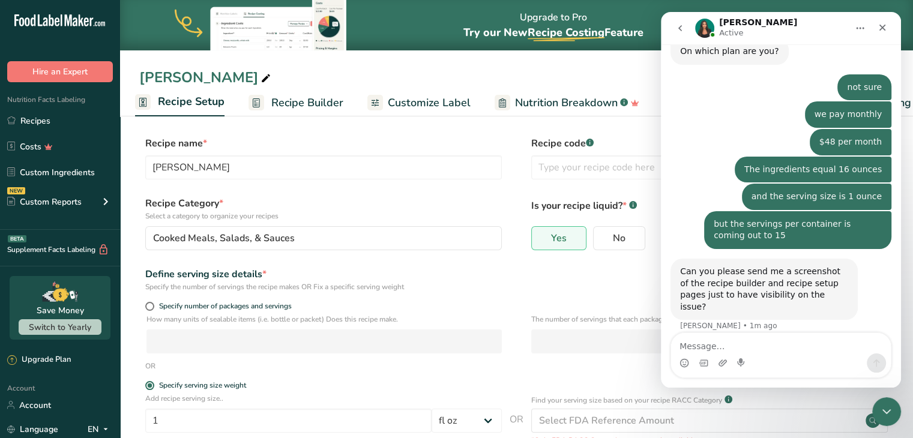
scroll to position [871, 0]
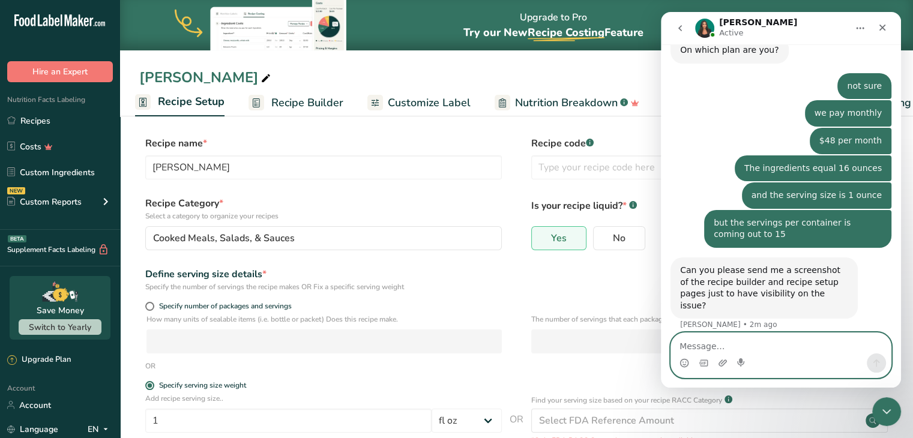
click at [717, 342] on textarea "Message…" at bounding box center [781, 343] width 220 height 20
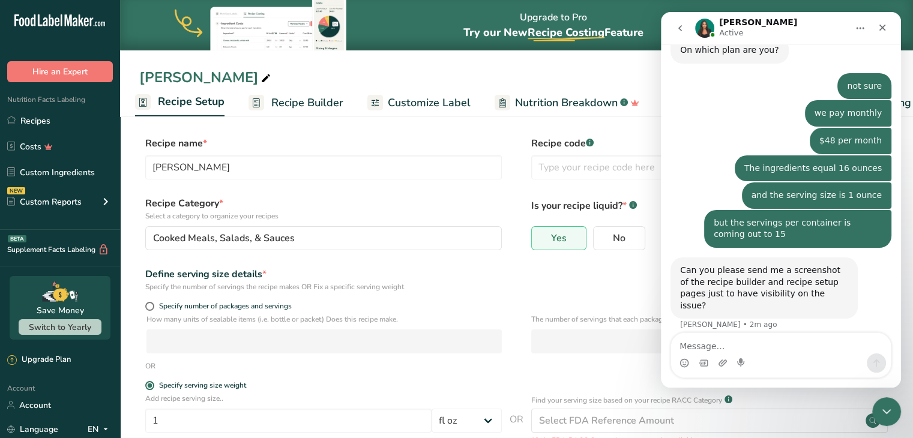
click at [720, 371] on div "Intercom messenger" at bounding box center [723, 363] width 10 height 19
click at [720, 367] on div "Intercom messenger" at bounding box center [723, 363] width 10 height 19
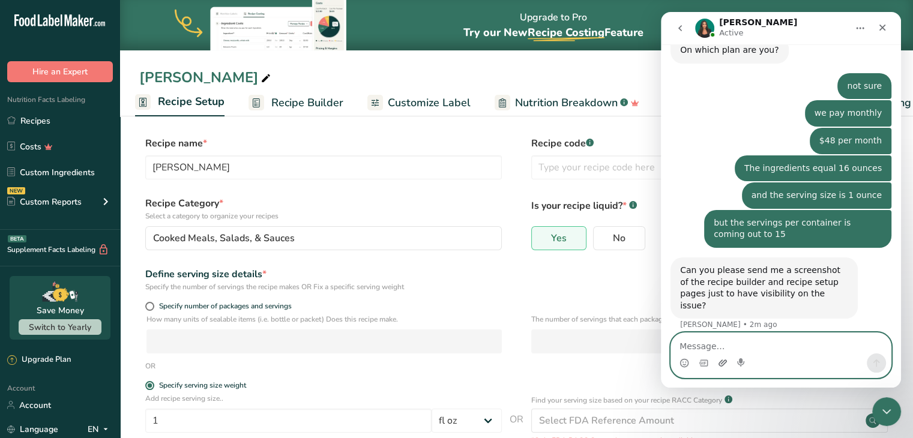
click at [722, 364] on icon "Upload attachment" at bounding box center [723, 363] width 10 height 10
click at [722, 366] on icon "Upload attachment" at bounding box center [723, 363] width 8 height 7
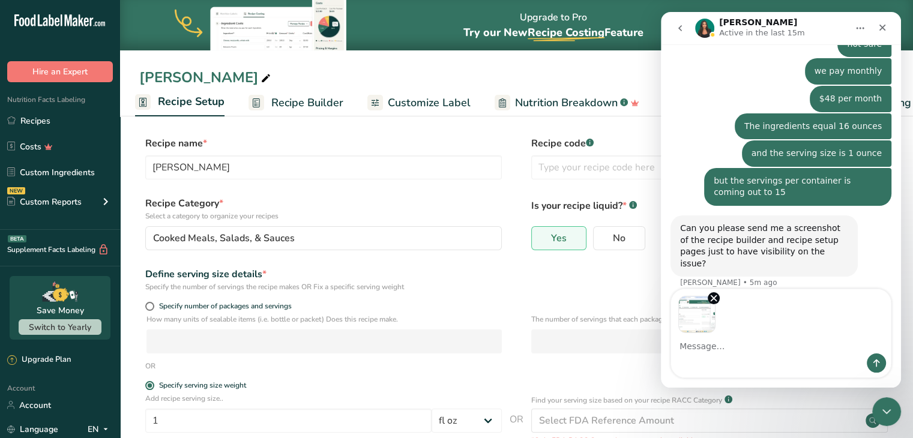
scroll to position [915, 0]
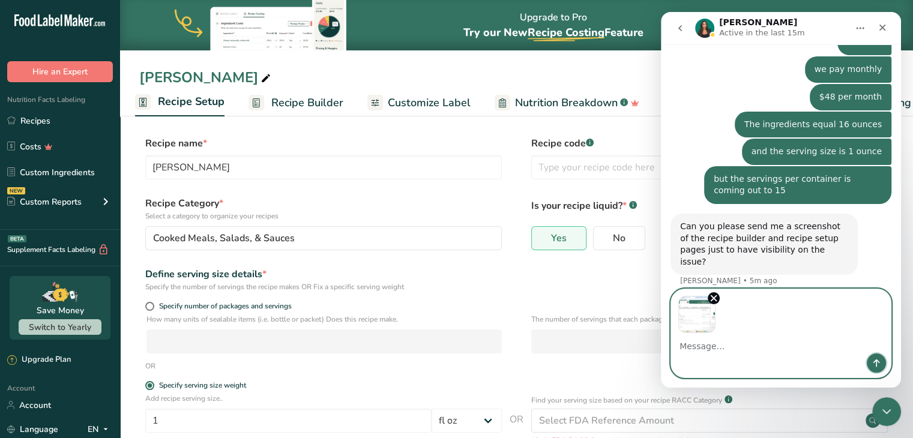
click at [880, 364] on icon "Send a message…" at bounding box center [877, 363] width 10 height 10
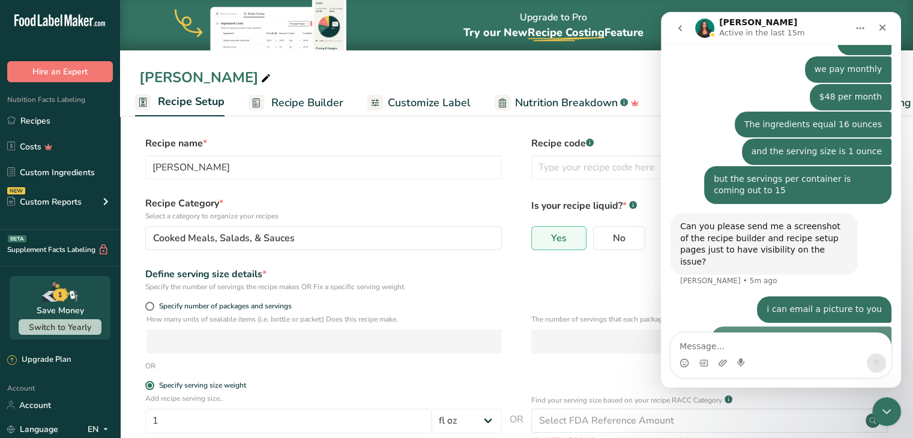
scroll to position [977, 0]
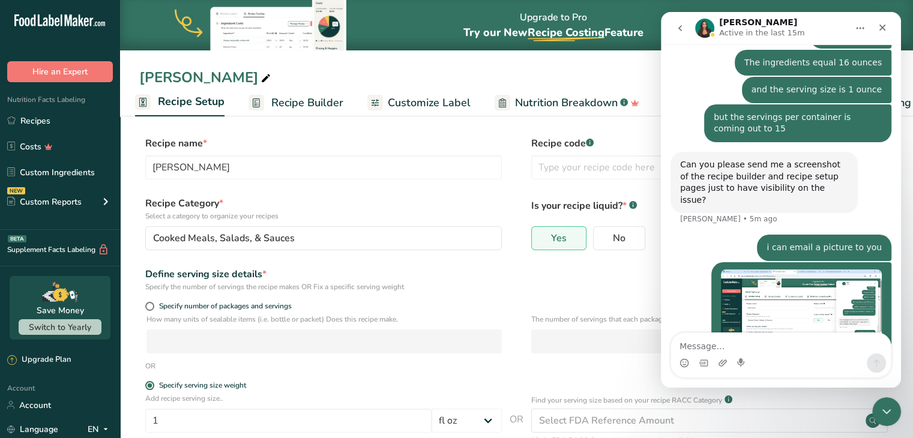
click at [523, 274] on div "Define serving size details * Specify the number of servings the recipe makes O…" at bounding box center [516, 279] width 755 height 25
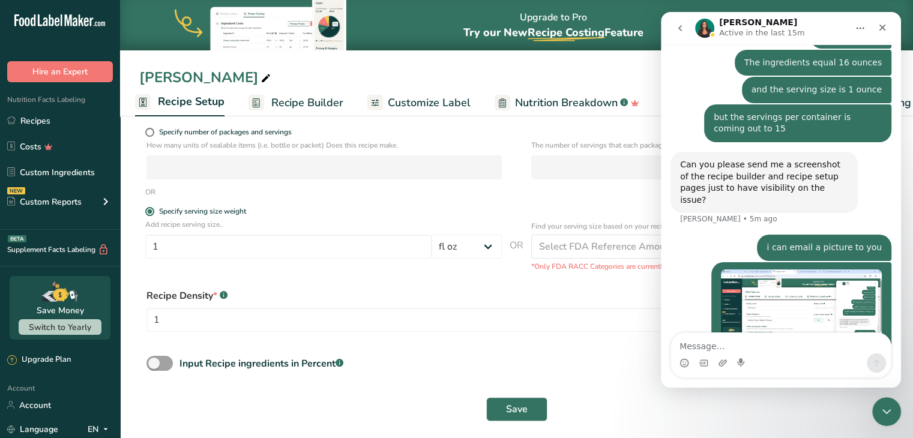
scroll to position [184, 0]
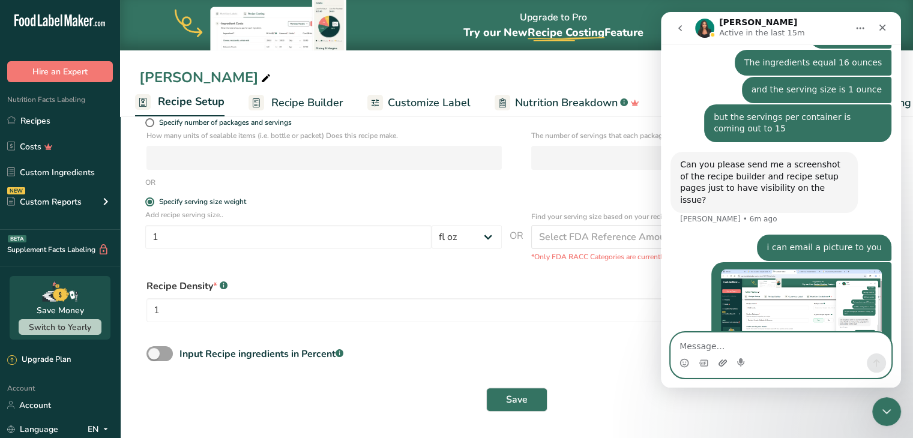
click at [721, 366] on icon "Upload attachment" at bounding box center [723, 363] width 10 height 10
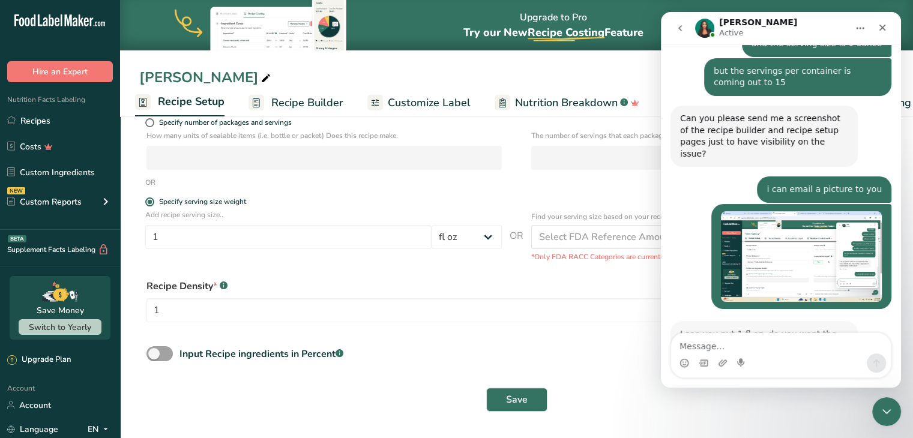
scroll to position [1024, 0]
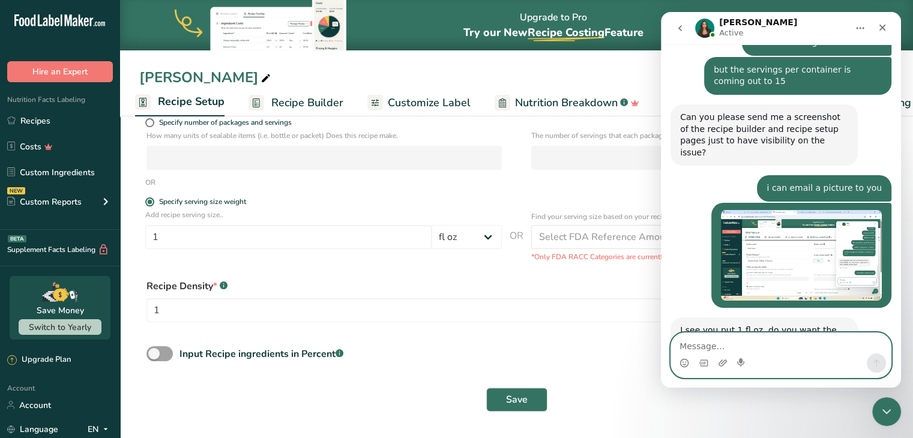
click at [724, 342] on textarea "Message…" at bounding box center [781, 343] width 220 height 20
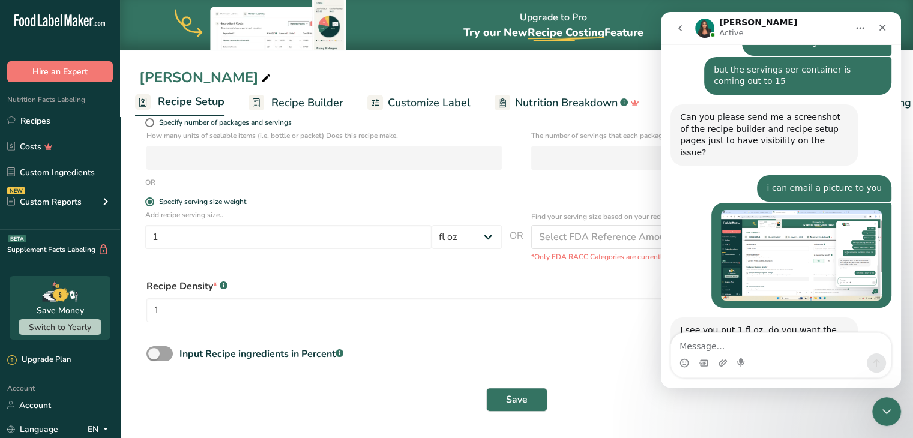
click at [718, 368] on div "Intercom messenger" at bounding box center [723, 363] width 10 height 19
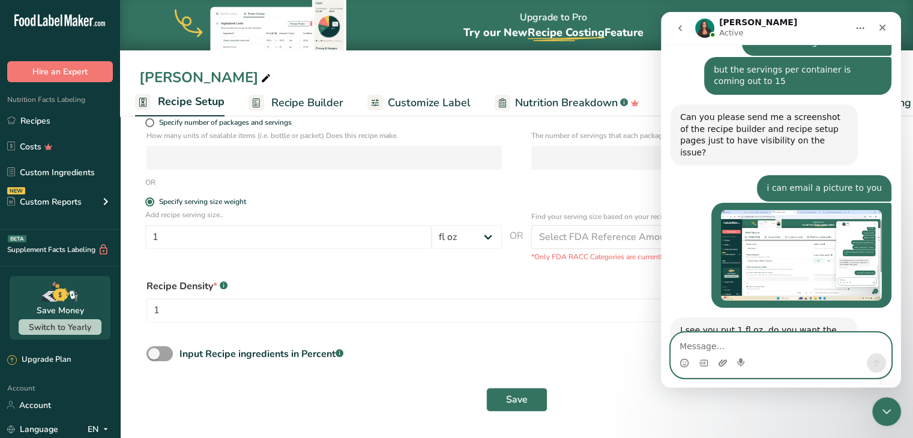
click at [719, 364] on icon "Upload attachment" at bounding box center [723, 363] width 8 height 7
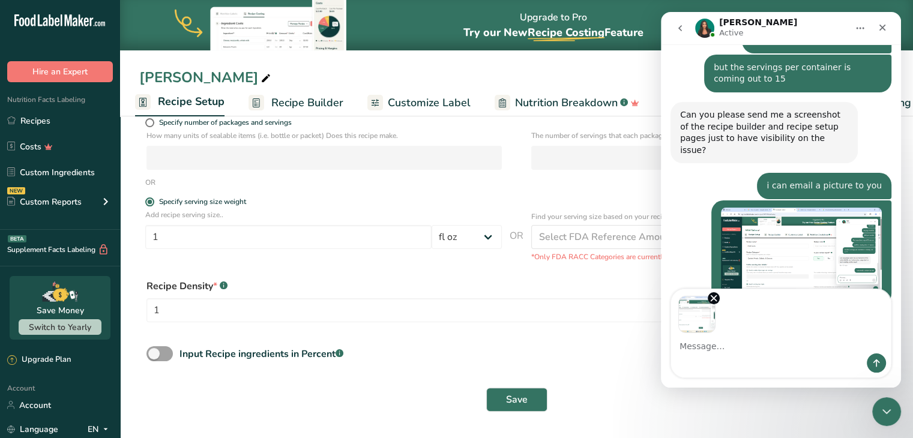
scroll to position [1068, 0]
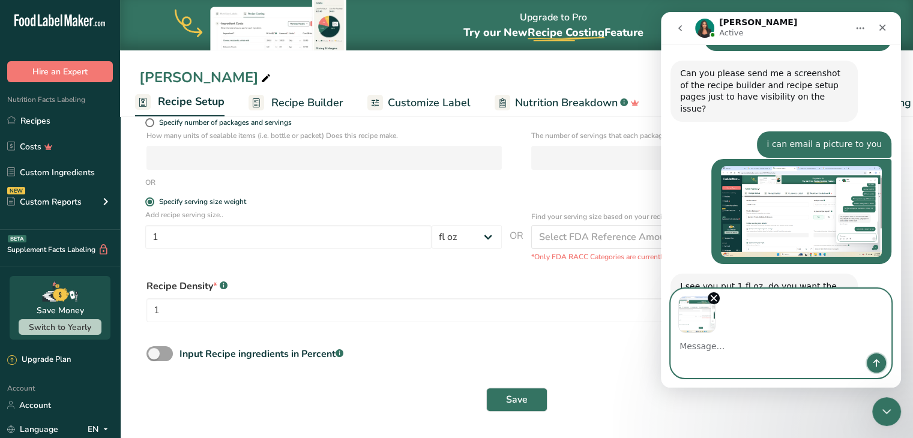
click at [880, 366] on icon "Send a message…" at bounding box center [877, 363] width 10 height 10
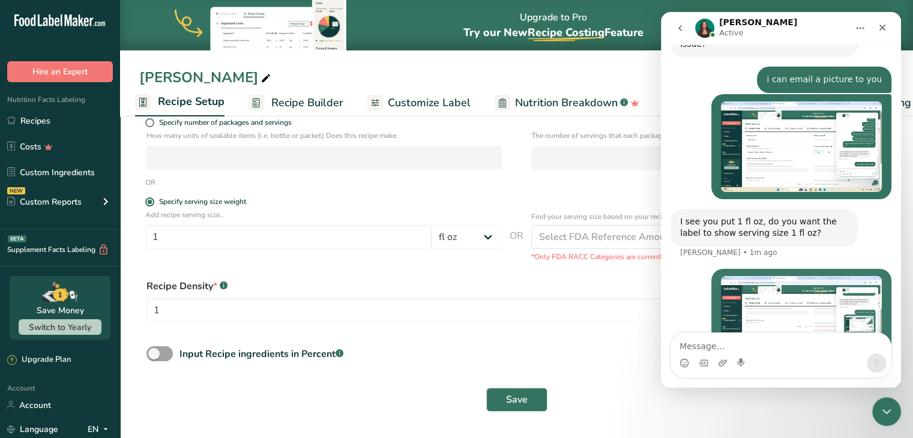
scroll to position [1139, 0]
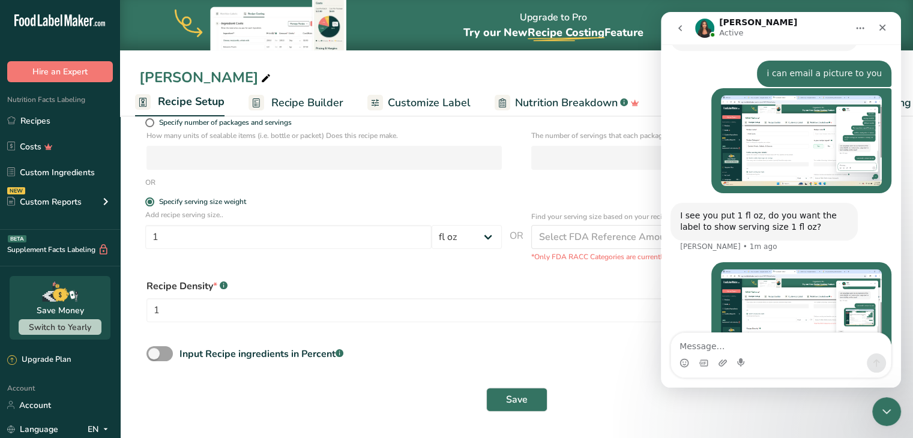
click at [732, 343] on textarea "Message…" at bounding box center [781, 343] width 220 height 20
type textarea "my concern is that this is 16 ounces of ingredients"
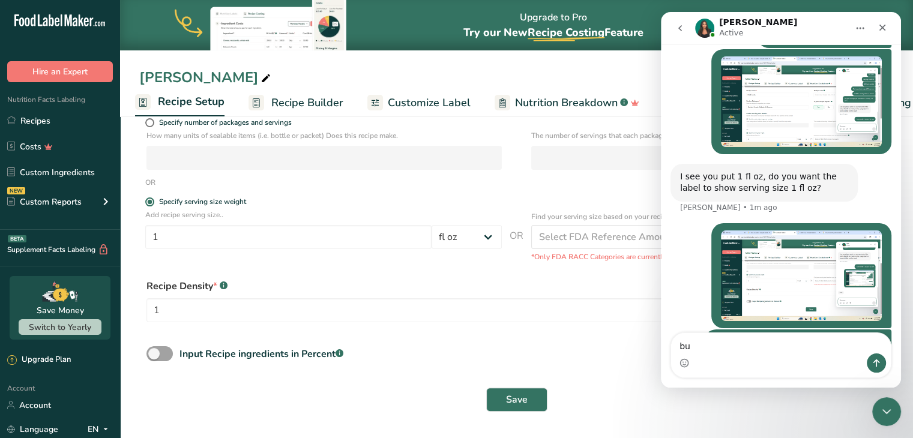
type textarea "b"
type textarea "serving size is 1 ounce"
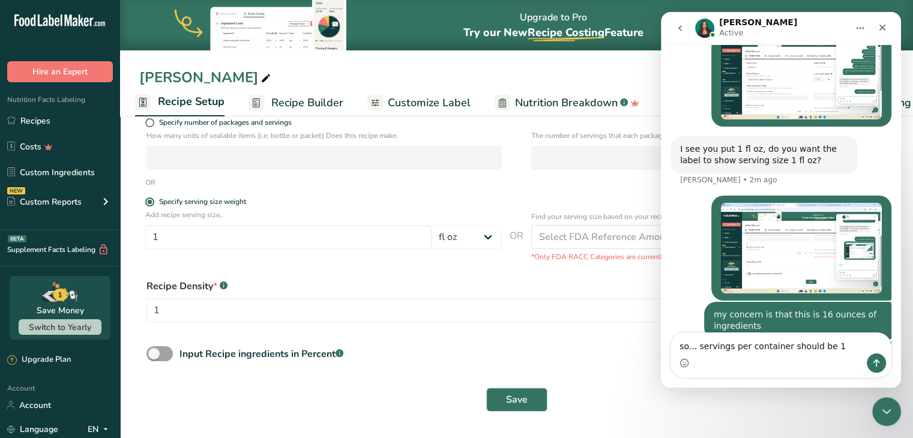
type textarea "so... servings per container should be 16"
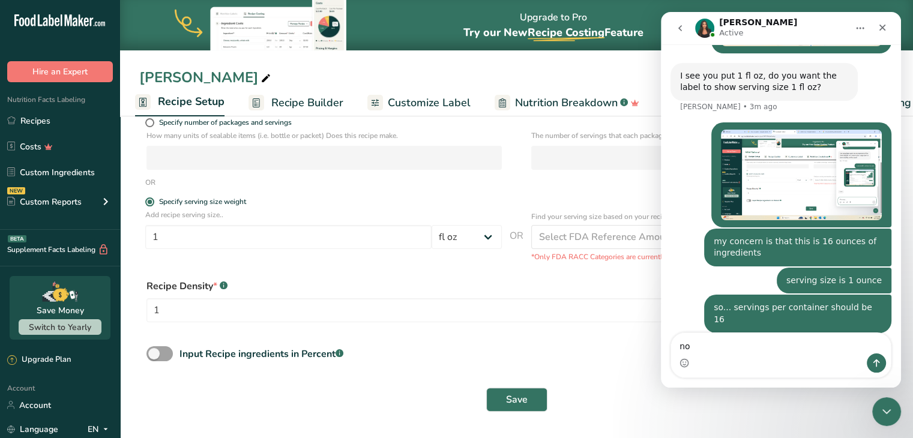
scroll to position [1279, 0]
type textarea "not 15."
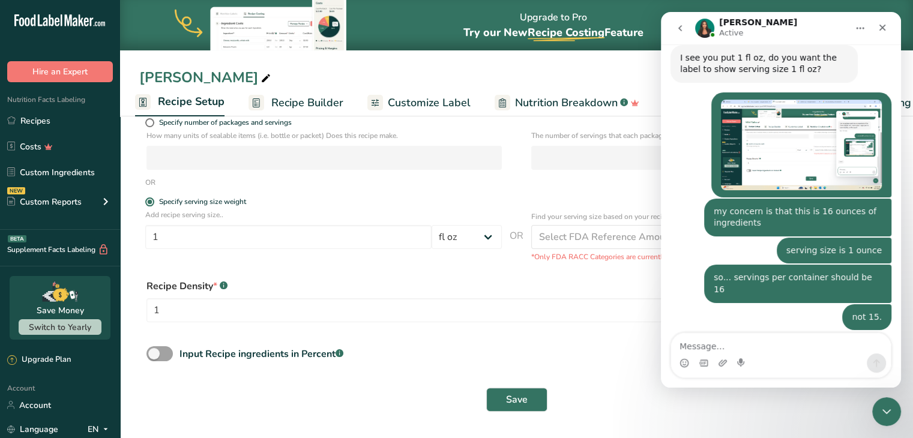
scroll to position [1296, 0]
click at [314, 109] on span "Recipe Builder" at bounding box center [307, 103] width 72 height 16
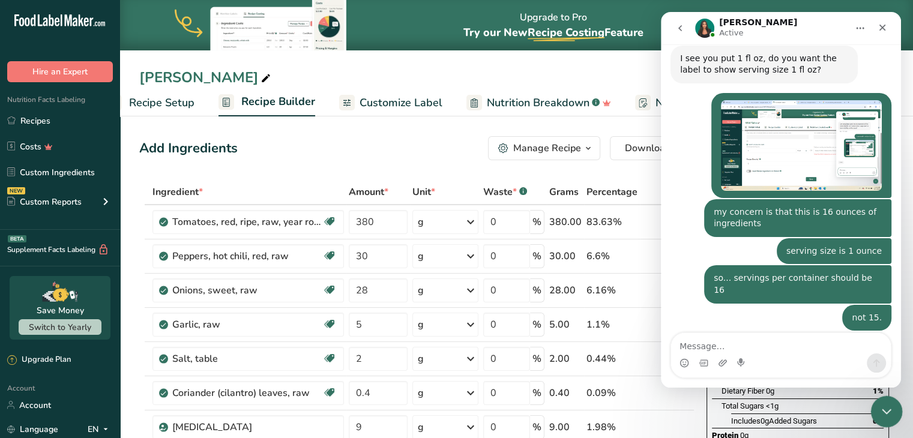
click at [885, 410] on icon "Close Intercom Messenger" at bounding box center [885, 410] width 8 height 5
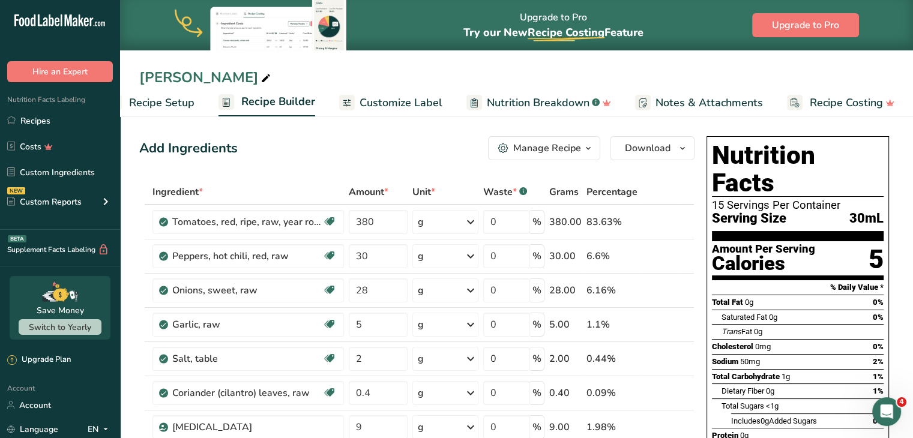
click at [591, 67] on div "[PERSON_NAME]" at bounding box center [516, 78] width 793 height 22
click at [647, 73] on div "[PERSON_NAME]" at bounding box center [516, 78] width 793 height 22
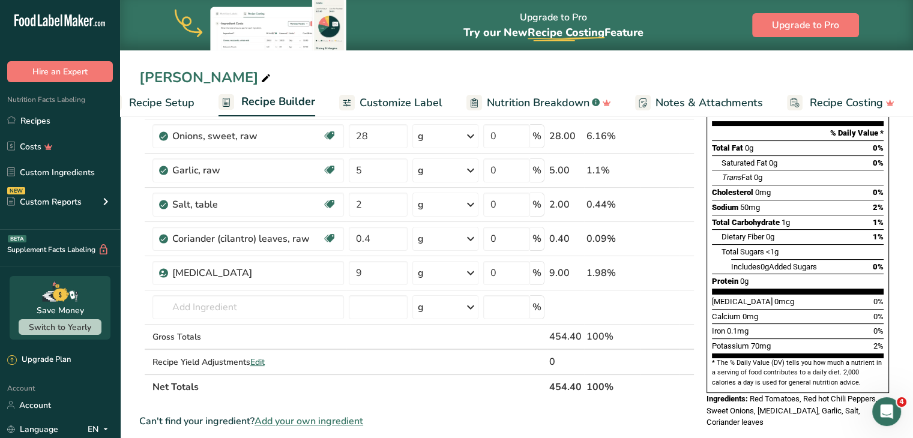
scroll to position [144, 0]
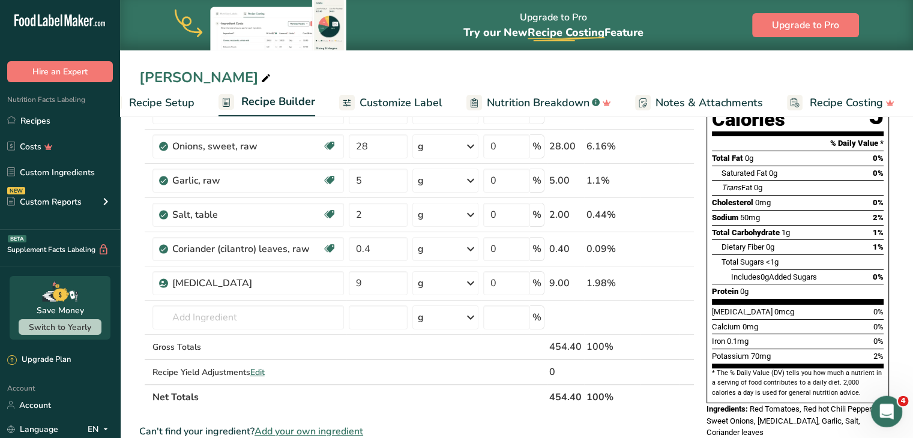
click at [885, 412] on icon "Open Intercom Messenger" at bounding box center [885, 410] width 20 height 20
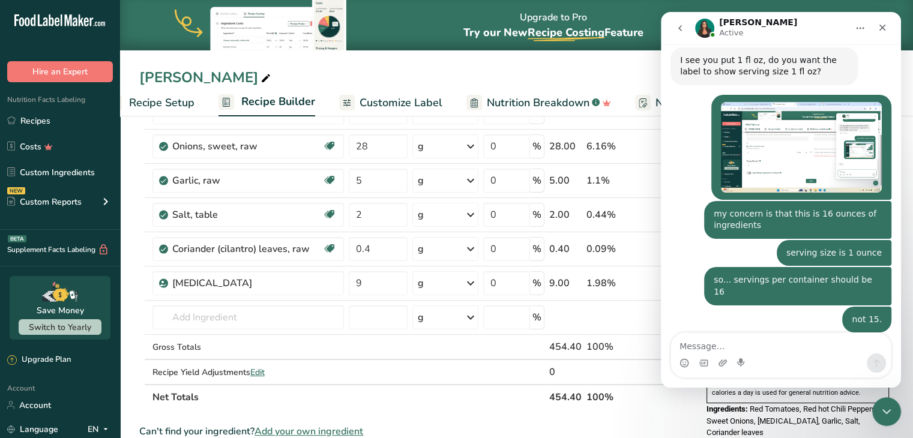
scroll to position [1296, 0]
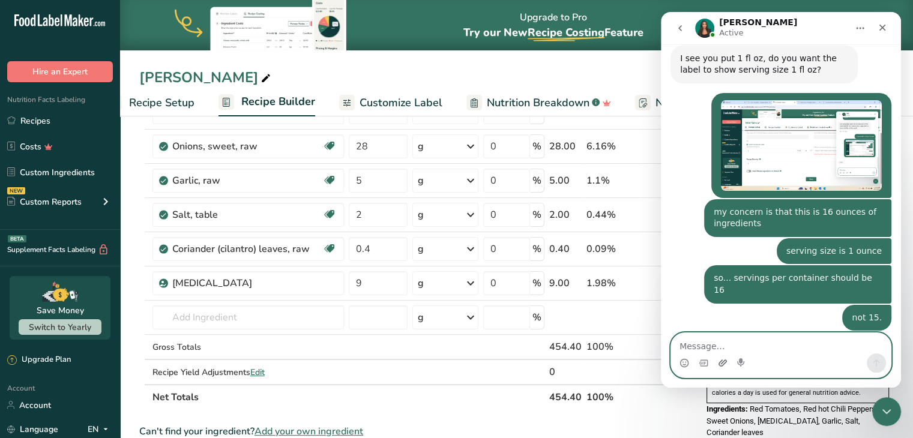
click at [720, 365] on icon "Upload attachment" at bounding box center [723, 363] width 8 height 7
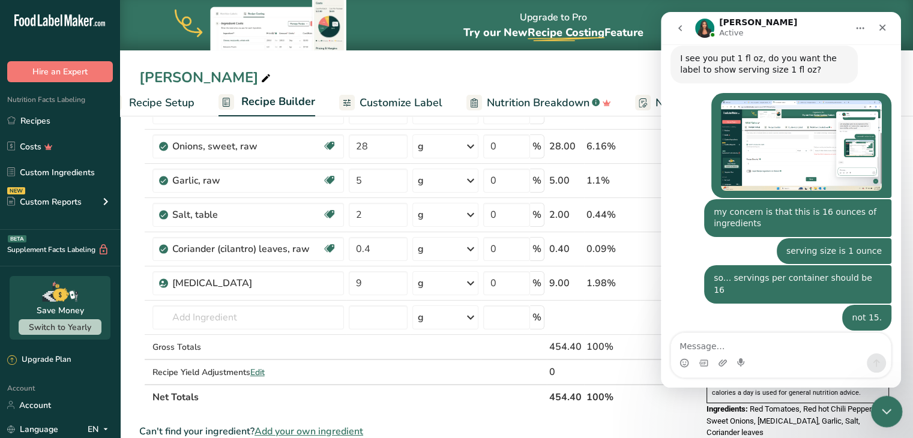
click at [886, 413] on icon "Close Intercom Messenger" at bounding box center [885, 410] width 14 height 14
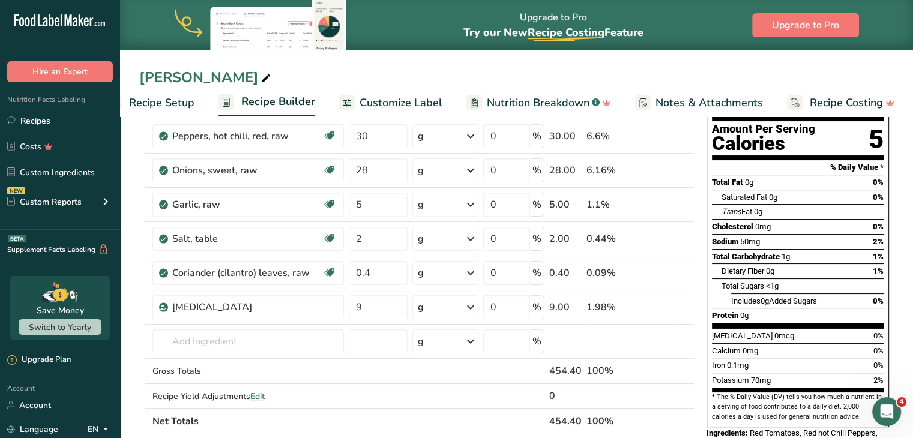
scroll to position [0, 0]
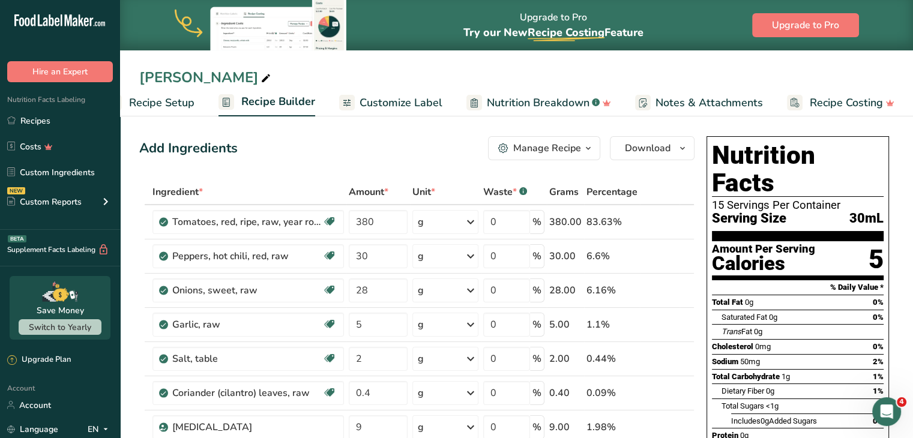
click at [523, 75] on div "[PERSON_NAME]" at bounding box center [516, 78] width 793 height 22
click at [651, 71] on div "[PERSON_NAME]" at bounding box center [516, 78] width 793 height 22
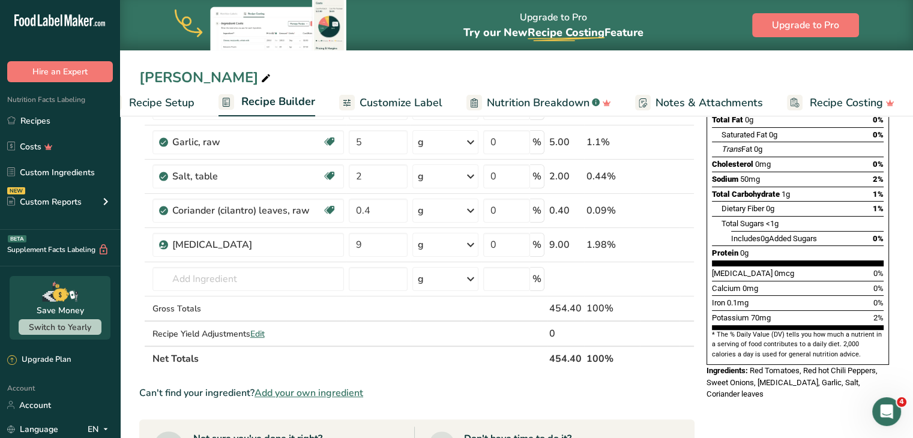
scroll to position [192, 0]
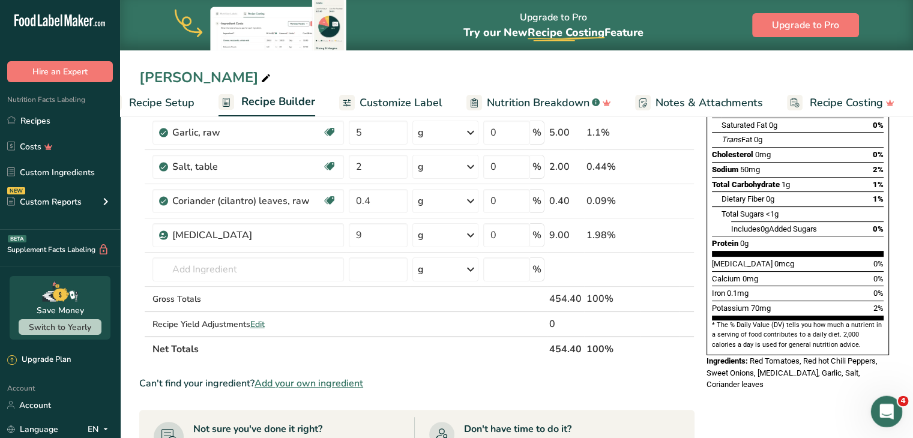
click at [881, 414] on icon "Open Intercom Messenger" at bounding box center [885, 410] width 20 height 20
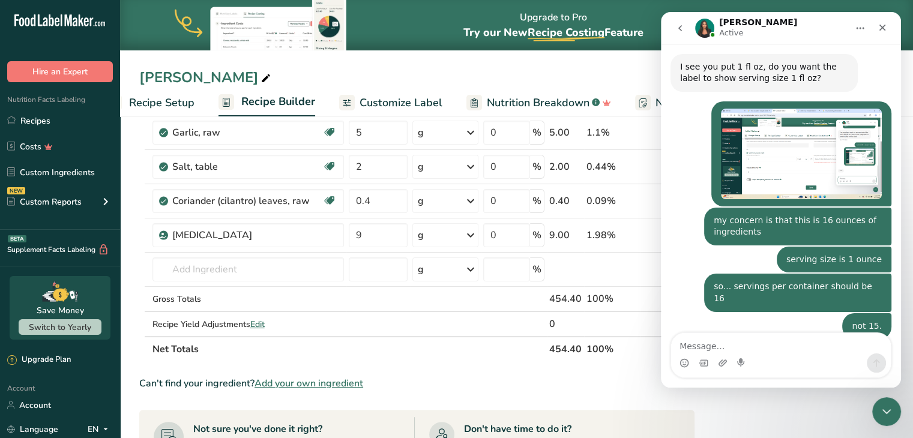
scroll to position [1296, 0]
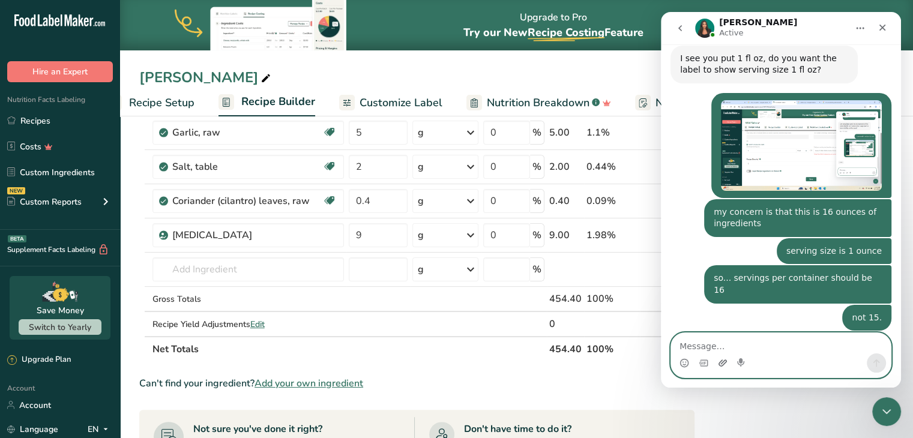
click at [723, 365] on icon "Upload attachment" at bounding box center [723, 363] width 10 height 10
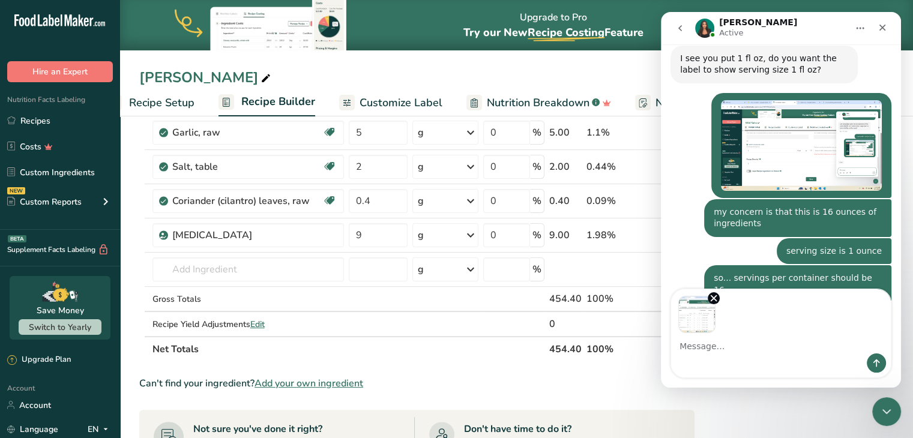
scroll to position [1340, 0]
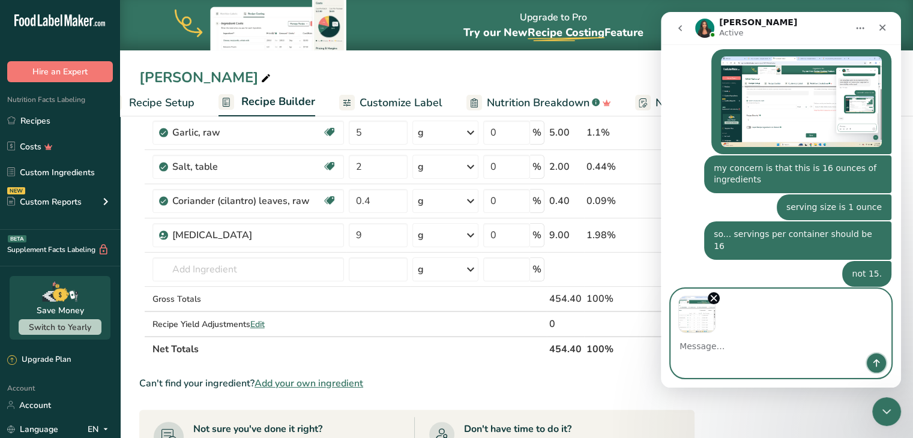
click at [879, 363] on icon "Send a message…" at bounding box center [876, 364] width 7 height 8
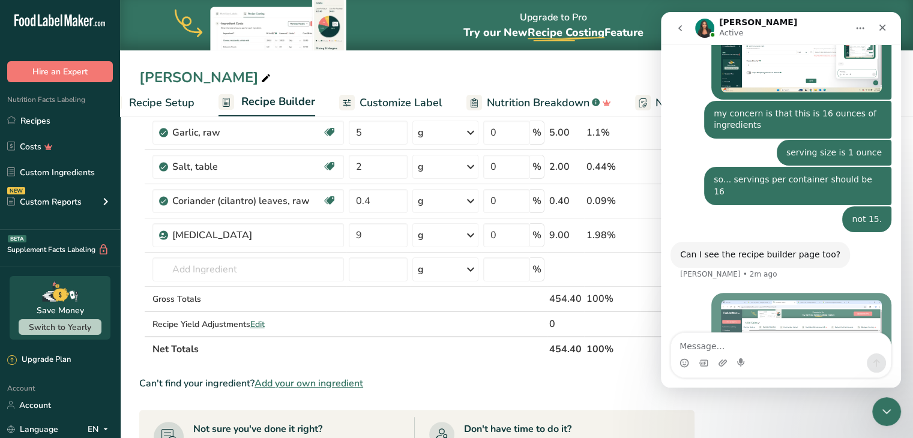
scroll to position [1410, 0]
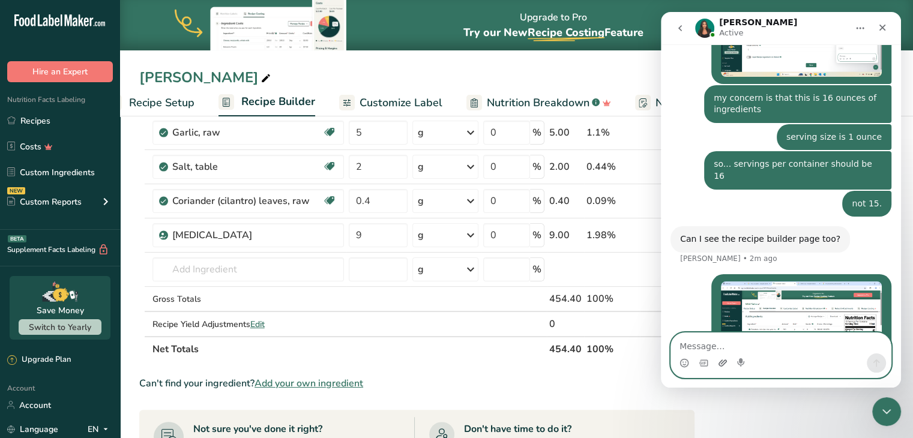
click at [720, 365] on icon "Upload attachment" at bounding box center [723, 363] width 10 height 10
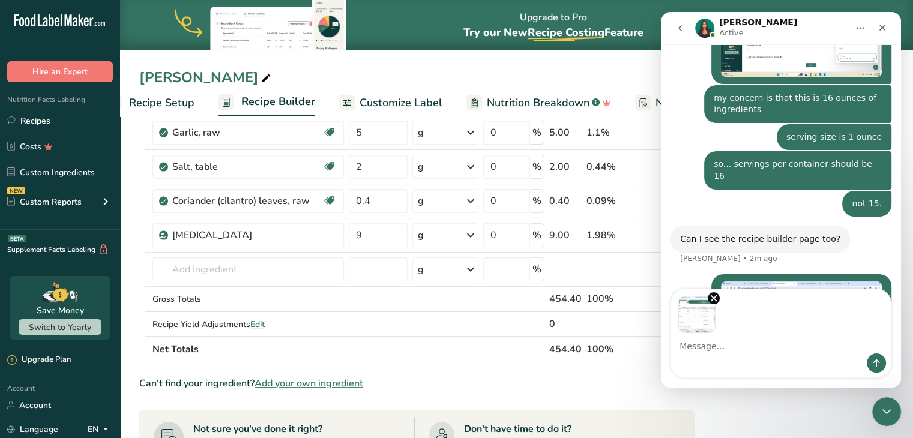
scroll to position [1454, 0]
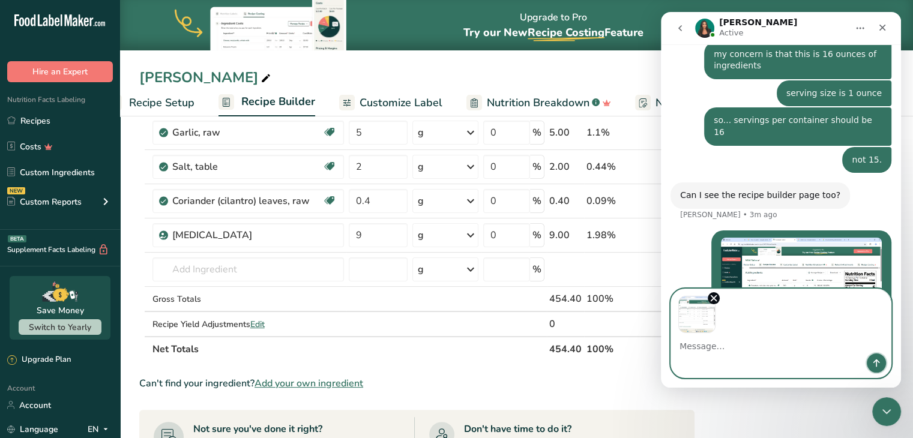
click at [878, 358] on icon "Send a message…" at bounding box center [877, 363] width 10 height 10
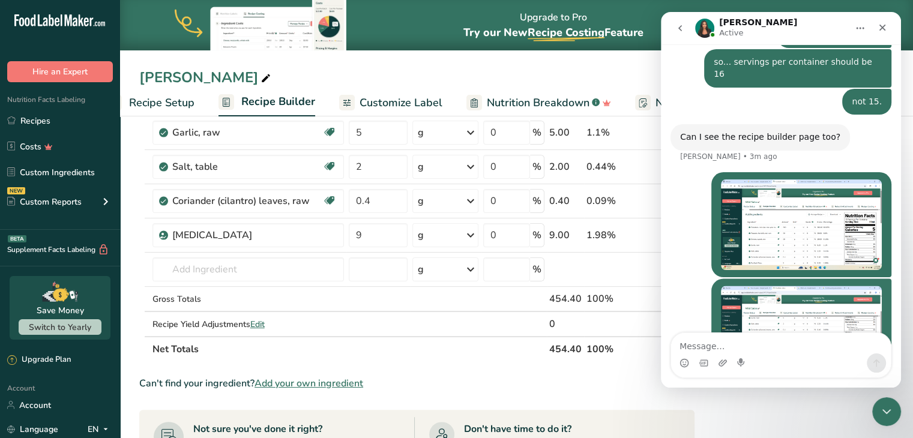
scroll to position [1516, 0]
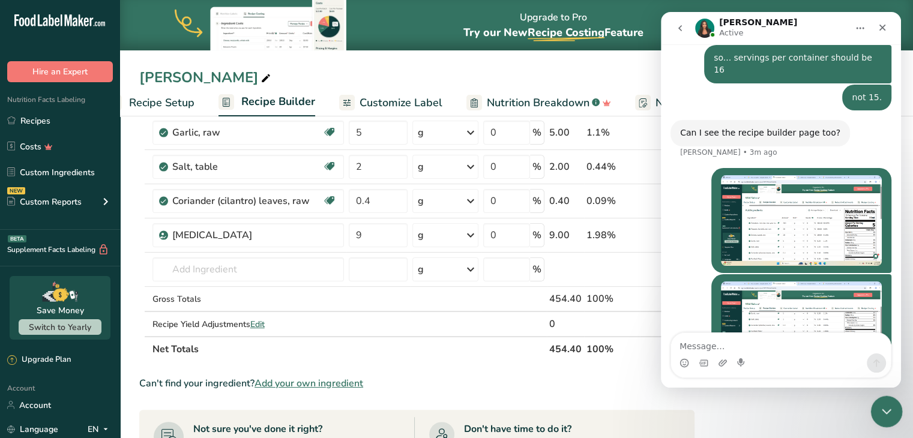
click at [884, 411] on icon "Close Intercom Messenger" at bounding box center [885, 410] width 8 height 5
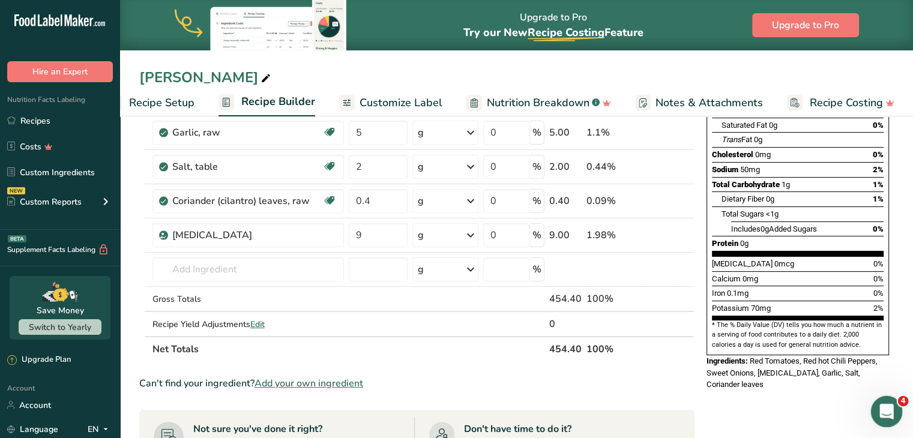
click at [884, 411] on icon "Open Intercom Messenger" at bounding box center [885, 410] width 8 height 10
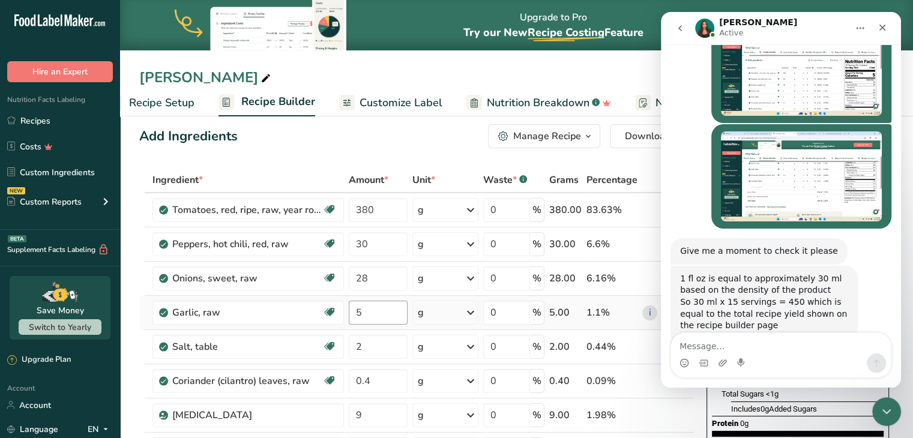
scroll to position [72, 0]
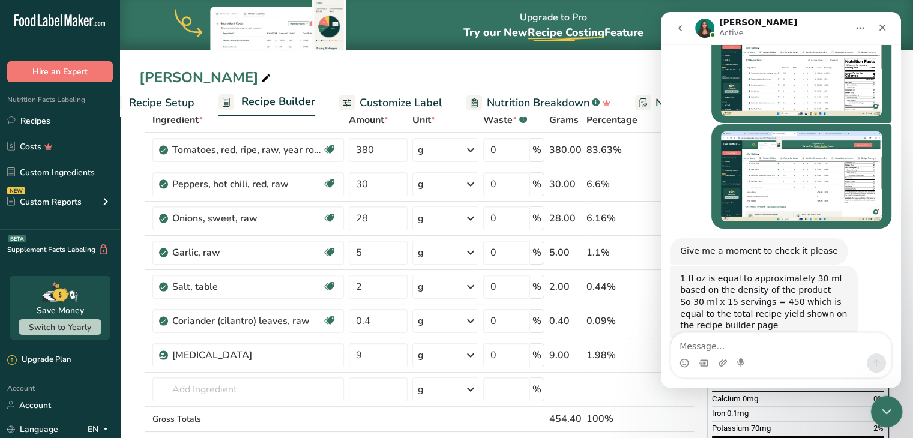
click at [880, 414] on icon "Close Intercom Messenger" at bounding box center [885, 410] width 14 height 14
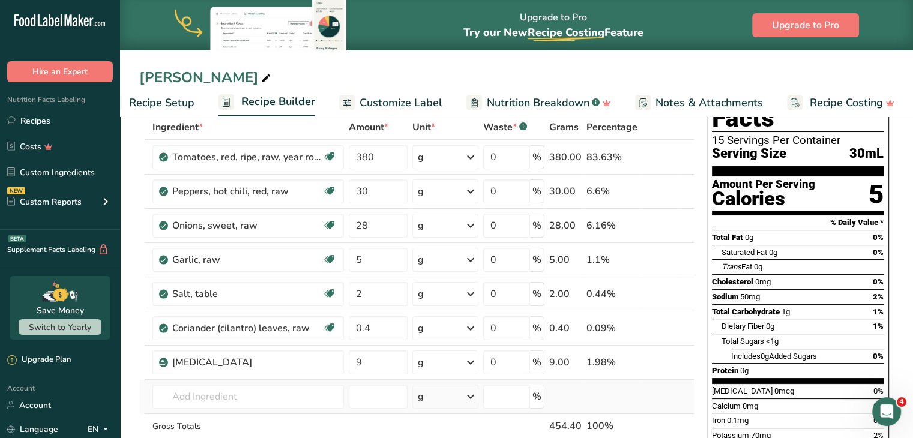
scroll to position [0, 0]
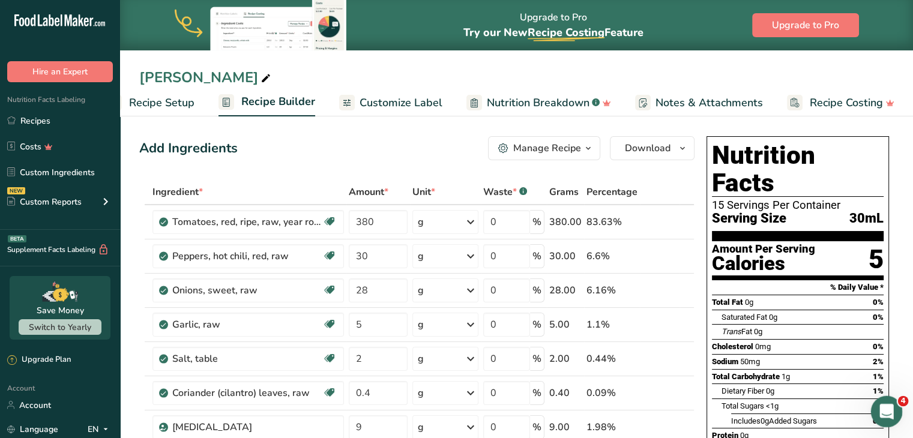
click at [885, 412] on icon "Open Intercom Messenger" at bounding box center [885, 410] width 8 height 10
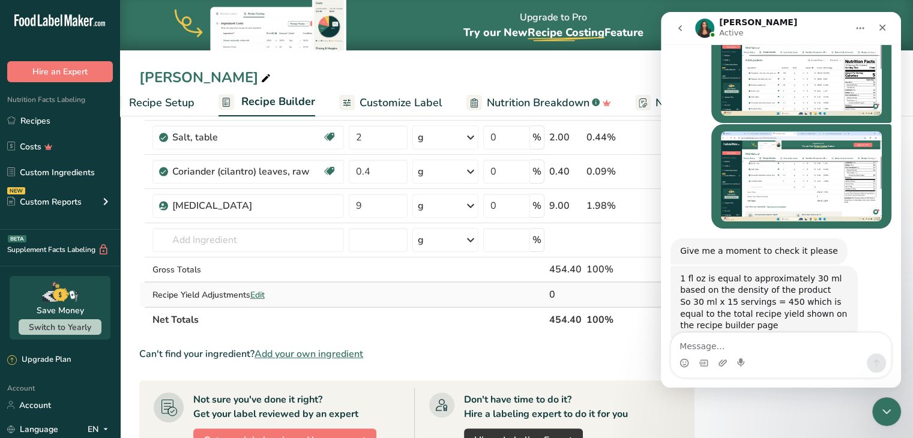
scroll to position [240, 0]
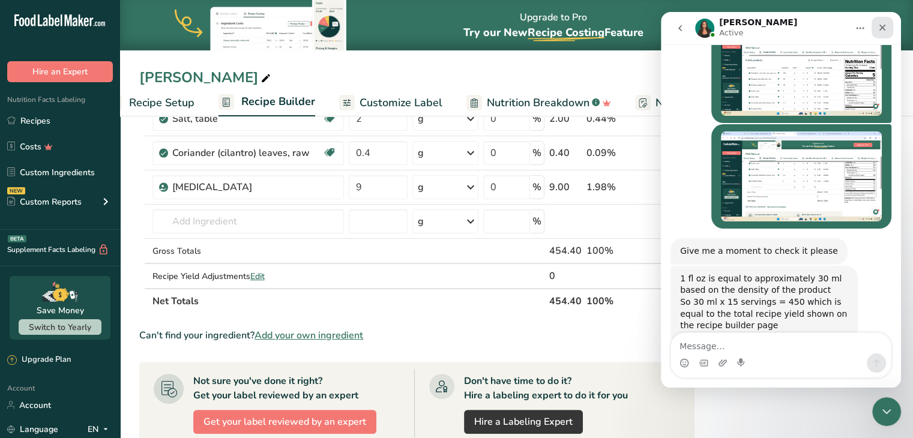
click at [883, 25] on icon "Close" at bounding box center [883, 28] width 10 height 10
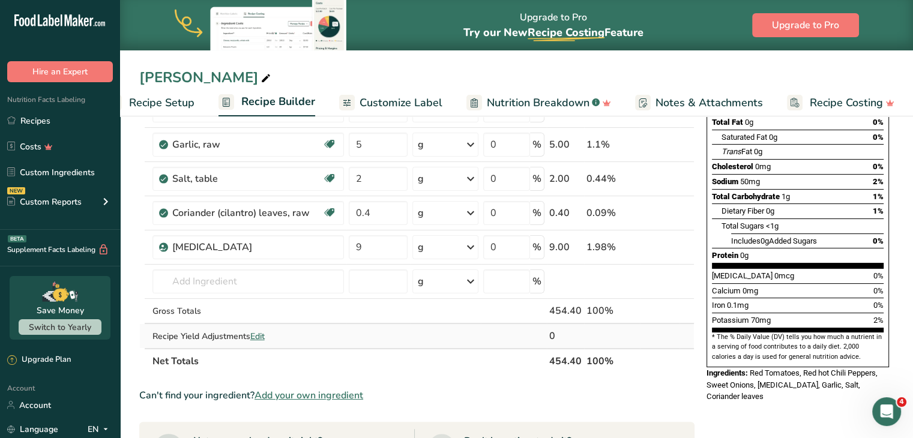
scroll to position [300, 0]
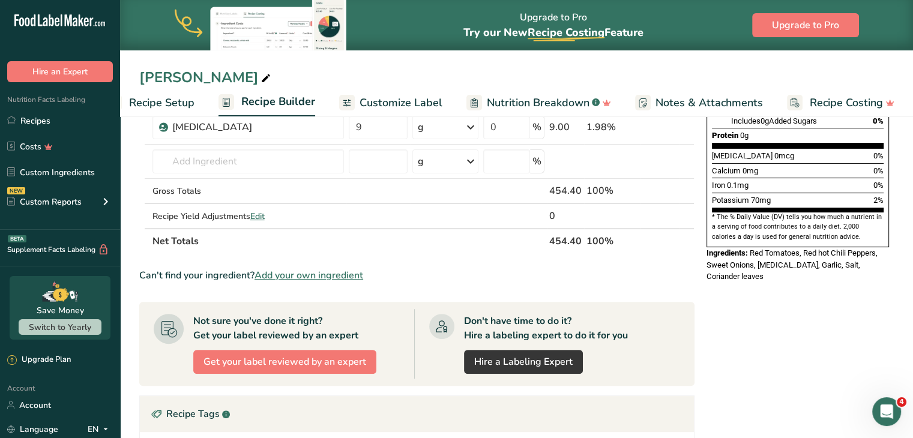
click at [149, 99] on span "Recipe Setup" at bounding box center [161, 103] width 65 height 16
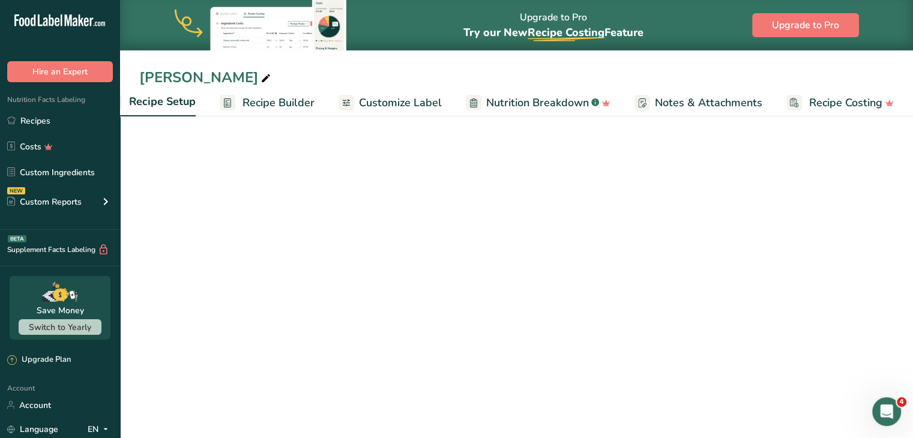
scroll to position [0, 4]
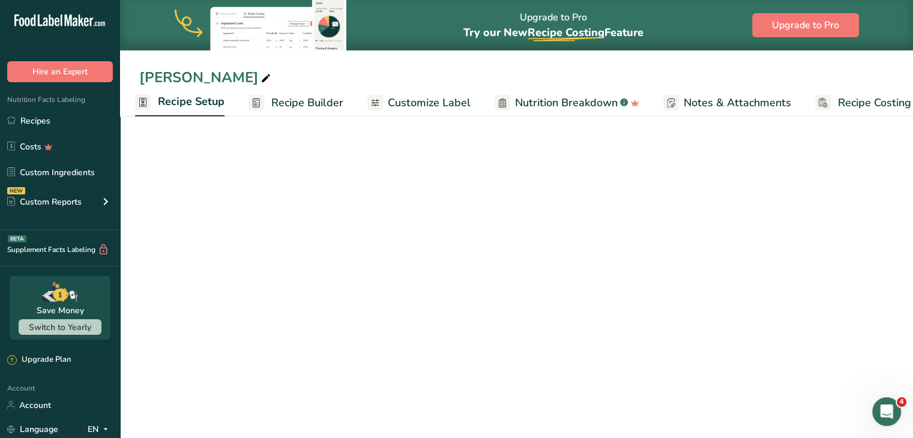
select select "18"
select select "22"
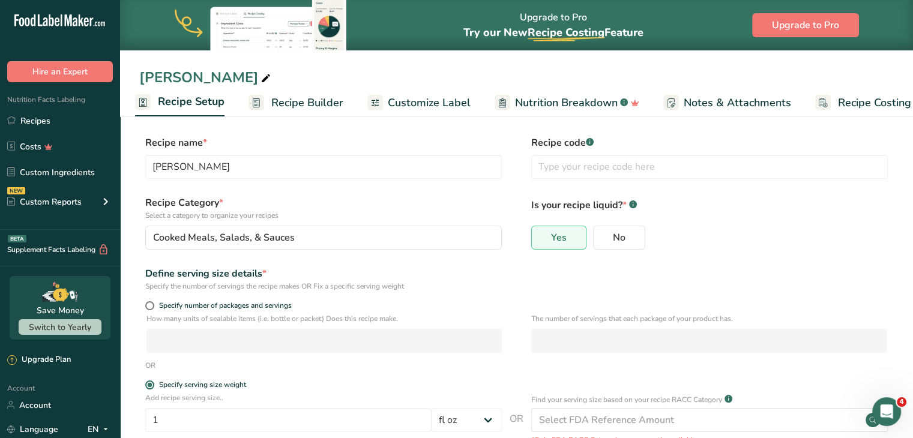
scroll to position [0, 0]
click at [558, 103] on span "Nutrition Breakdown" at bounding box center [566, 103] width 103 height 16
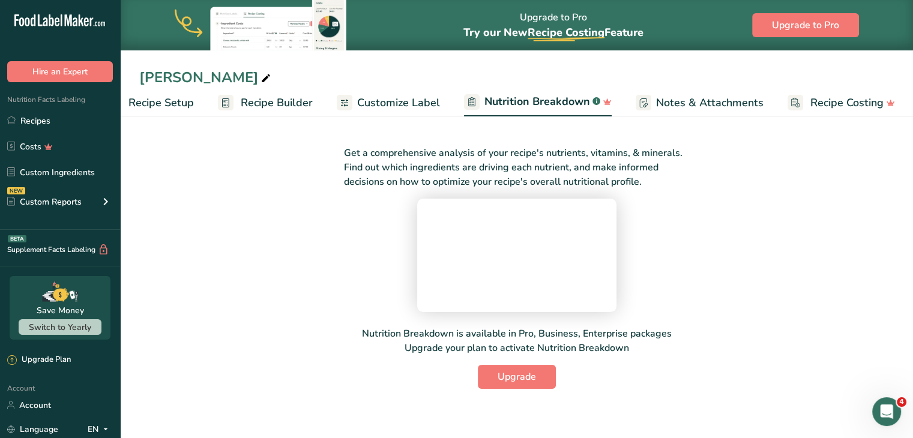
scroll to position [106, 0]
click at [688, 109] on span "Notes & Attachments" at bounding box center [709, 103] width 107 height 16
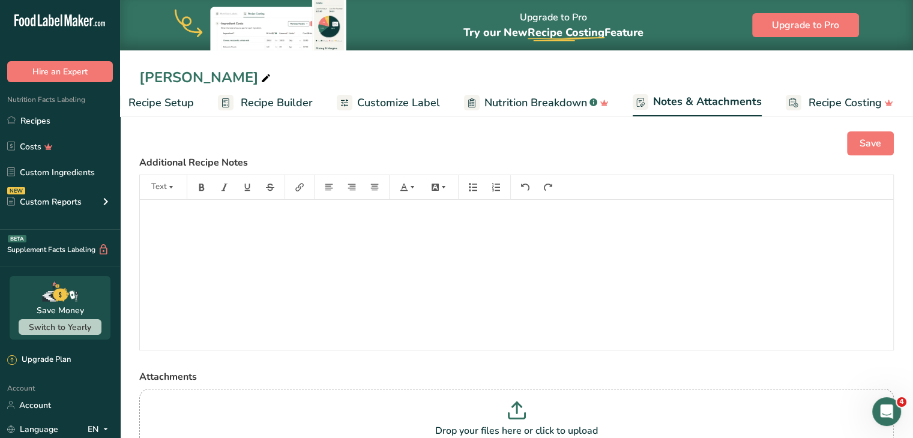
click at [814, 104] on span "Recipe Costing" at bounding box center [845, 103] width 73 height 16
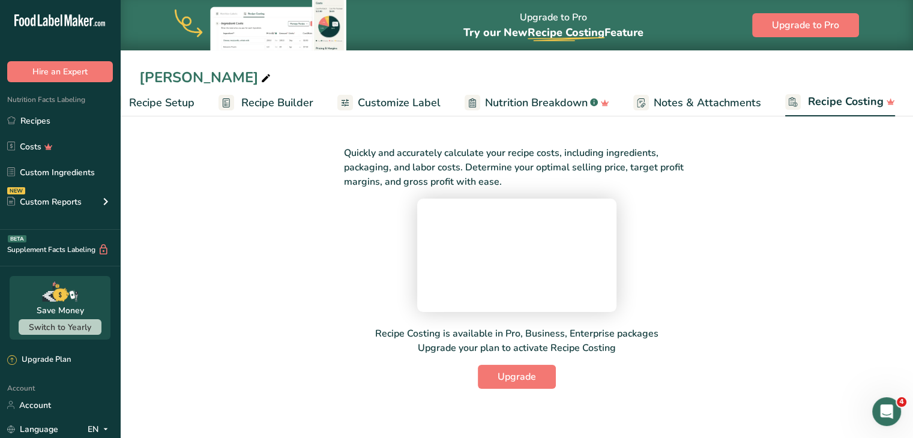
click at [165, 101] on span "Recipe Setup" at bounding box center [161, 103] width 65 height 16
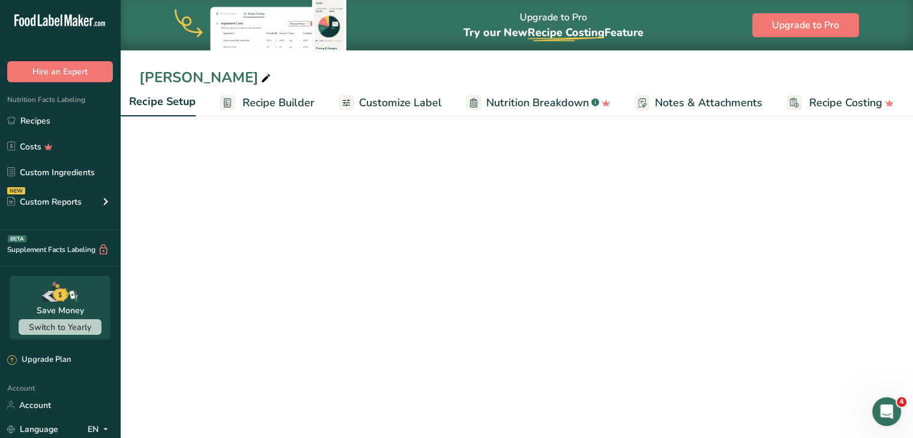
scroll to position [0, 4]
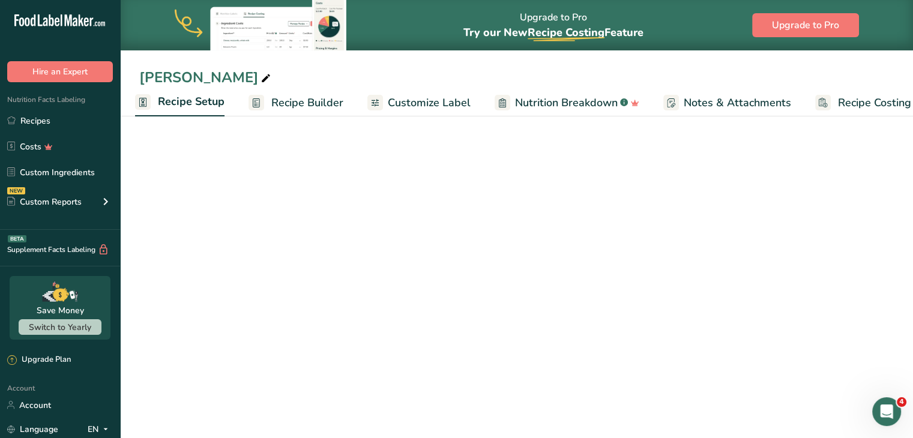
select select "18"
select select "22"
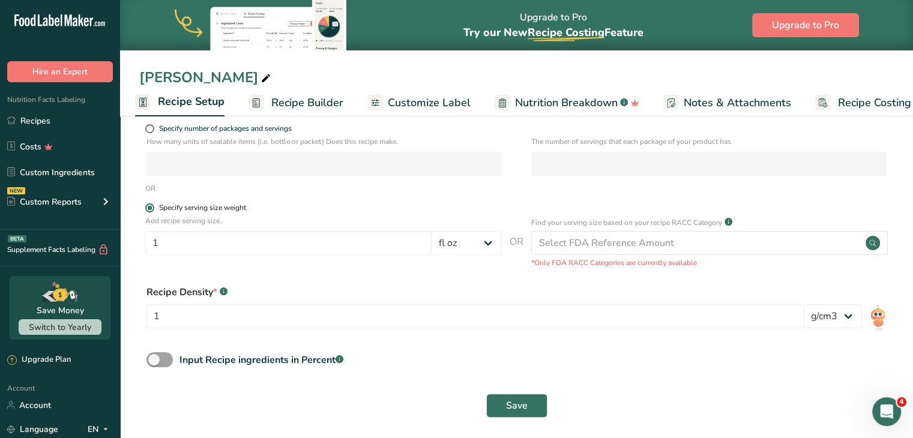
scroll to position [180, 0]
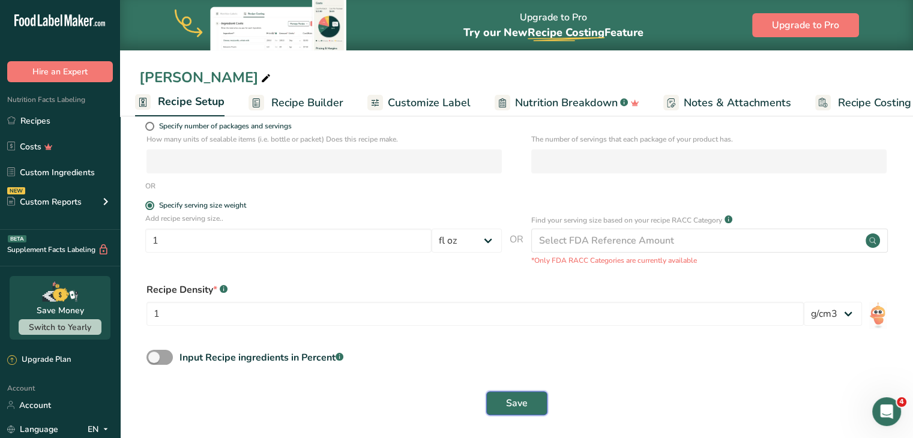
click at [507, 404] on span "Save" at bounding box center [517, 403] width 22 height 14
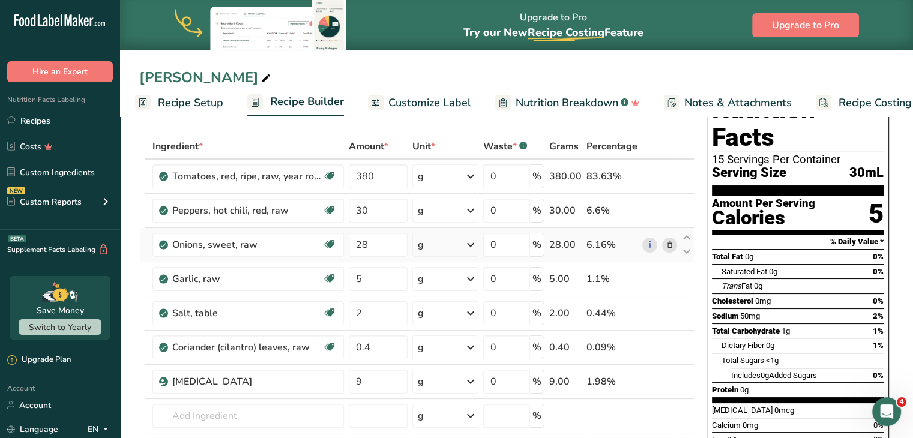
scroll to position [36, 0]
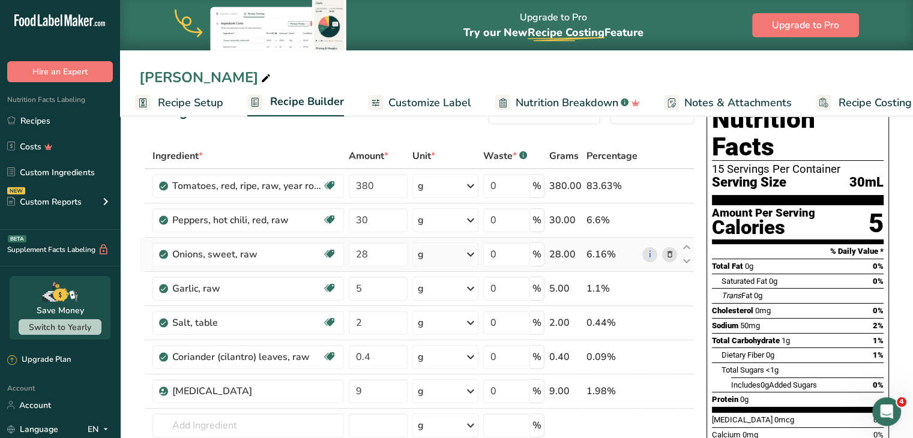
click at [645, 238] on td "i" at bounding box center [660, 255] width 40 height 34
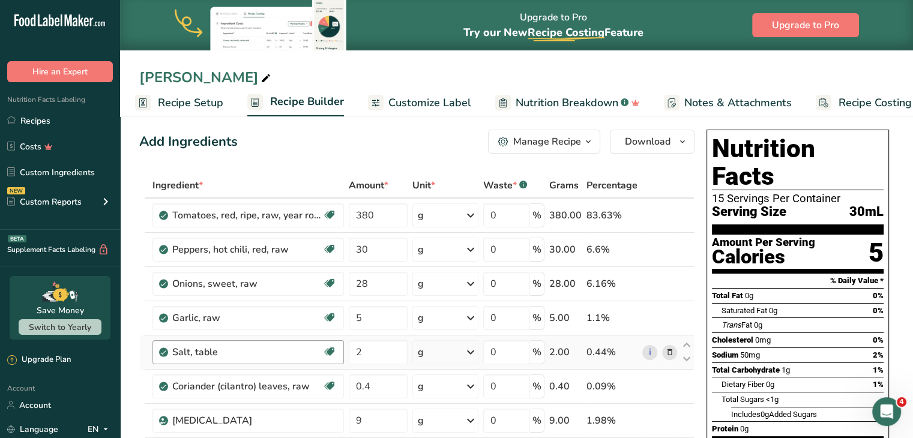
scroll to position [0, 0]
